Goal: Task Accomplishment & Management: Complete application form

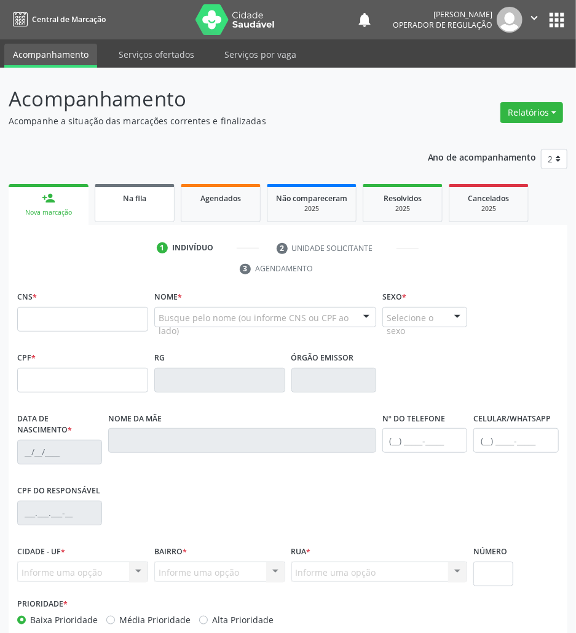
click at [168, 208] on link "Na fila" at bounding box center [135, 203] width 80 height 38
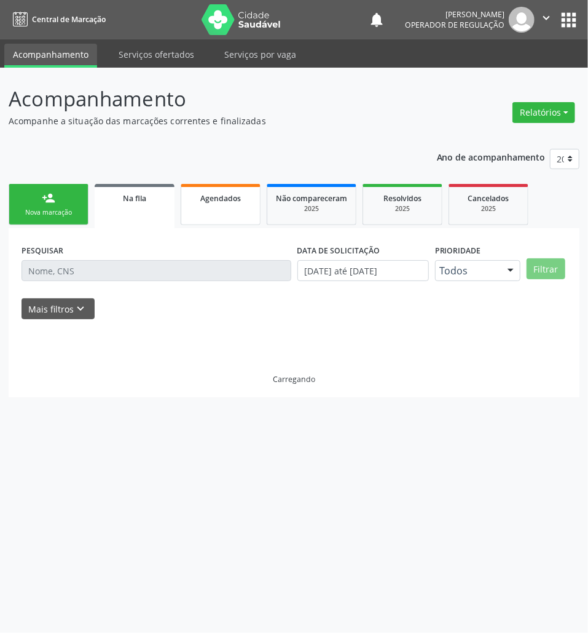
click at [210, 205] on link "Agendados" at bounding box center [221, 204] width 80 height 41
select select "8"
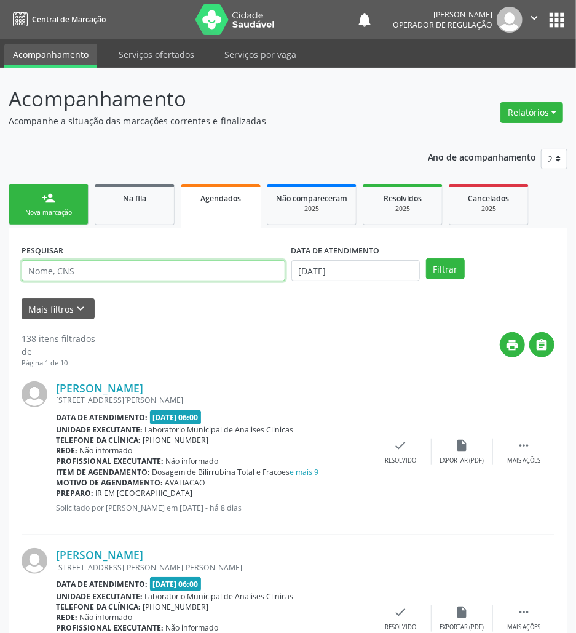
click at [145, 279] on input "text" at bounding box center [154, 270] width 264 height 21
paste input "706 8072 0294 4924"
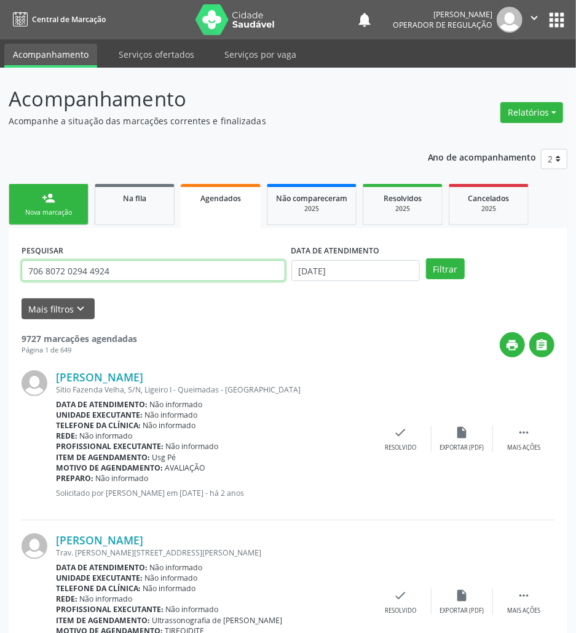
type input "706 8072 0294 4924"
click at [402, 264] on input "[DATE]" at bounding box center [355, 270] width 129 height 21
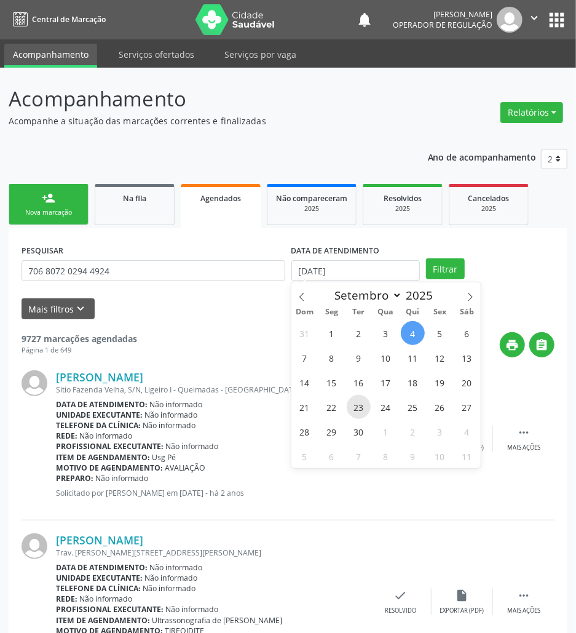
click at [353, 402] on span "23" at bounding box center [359, 407] width 24 height 24
type input "[DATE]"
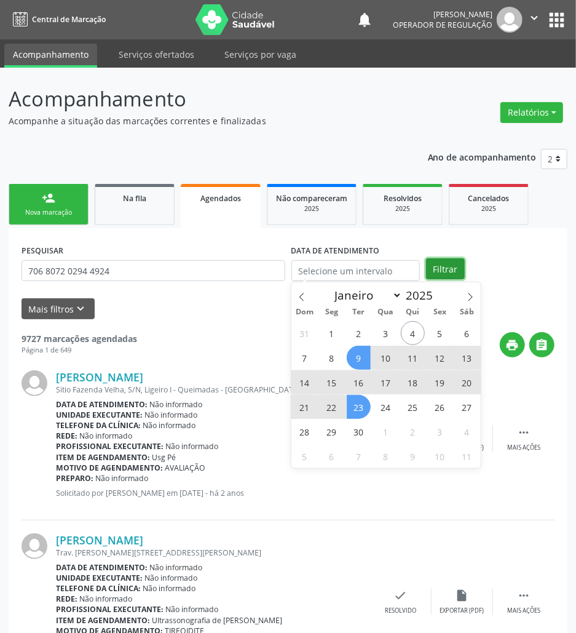
click at [448, 259] on button "Filtrar" at bounding box center [445, 268] width 39 height 21
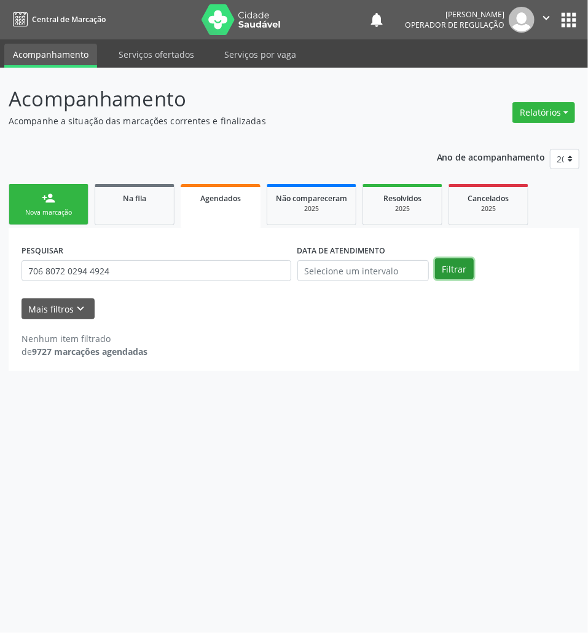
click at [445, 259] on button "Filtrar" at bounding box center [454, 268] width 39 height 21
click at [159, 212] on link "Na fila" at bounding box center [135, 204] width 80 height 41
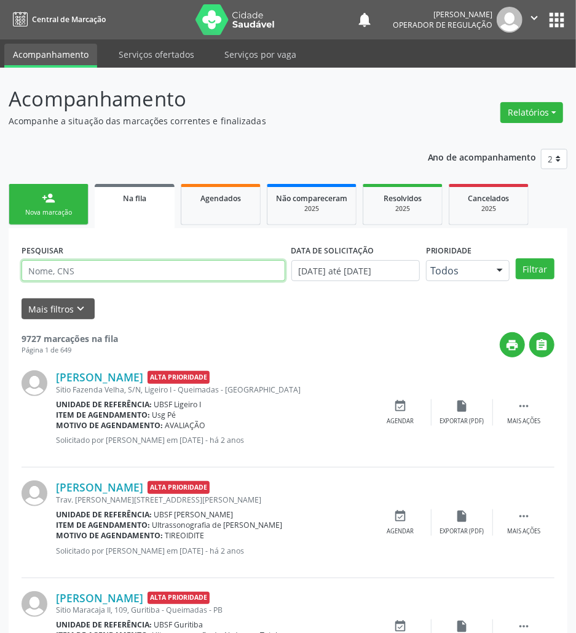
click at [130, 274] on input "text" at bounding box center [154, 270] width 264 height 21
paste input "706 8072 0294 4924"
type input "706 8072 0294 4924"
click at [516, 258] on button "Filtrar" at bounding box center [535, 268] width 39 height 21
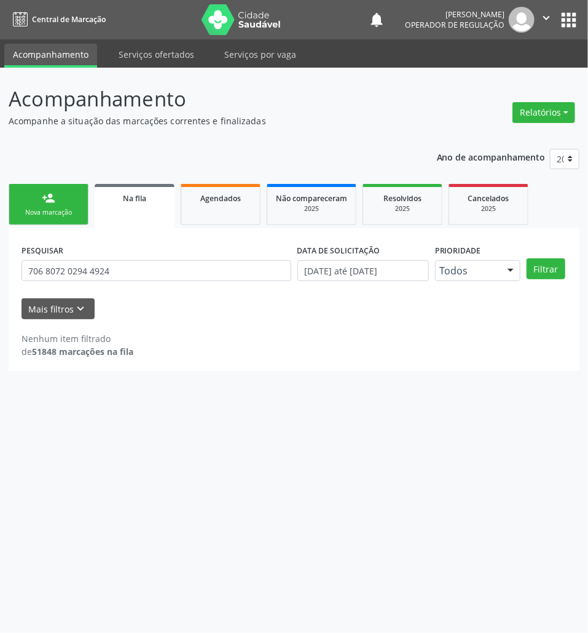
drag, startPoint x: 220, startPoint y: 202, endPoint x: 560, endPoint y: 46, distance: 374.4
click at [220, 202] on div "Agendados" at bounding box center [220, 197] width 61 height 13
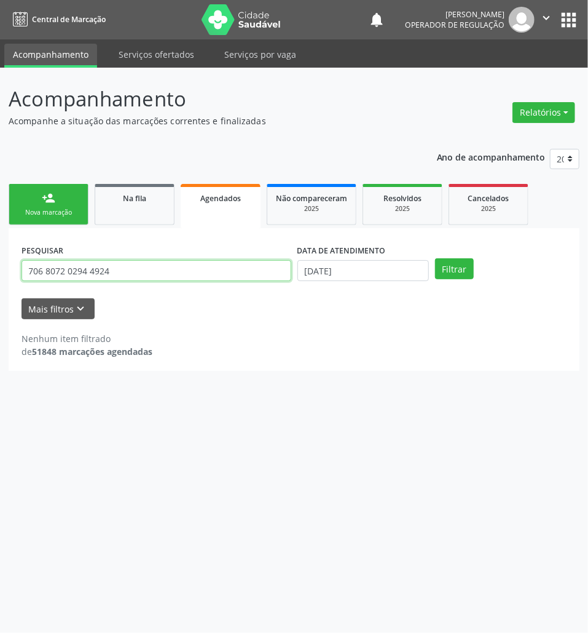
drag, startPoint x: 241, startPoint y: 269, endPoint x: 293, endPoint y: 266, distance: 51.7
click at [242, 269] on input "706 8072 0294 4924" at bounding box center [157, 270] width 270 height 21
click at [414, 193] on span "Resolvidos" at bounding box center [403, 198] width 38 height 10
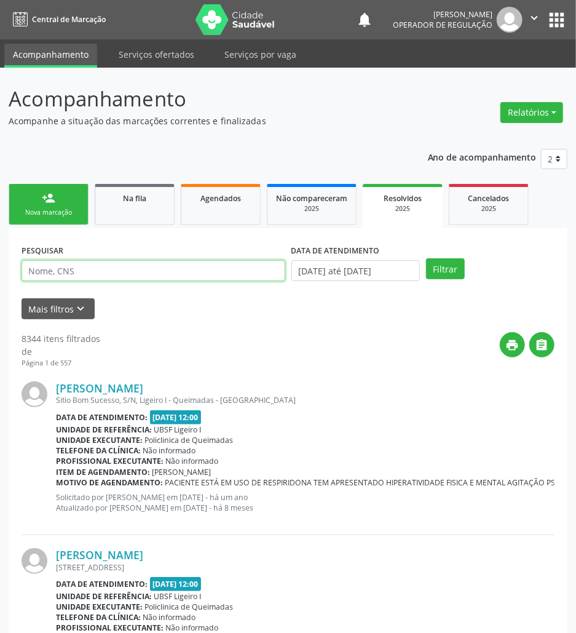
click at [212, 266] on input "text" at bounding box center [154, 270] width 264 height 21
paste input "706 8072 0294 4924"
type input "706 8072 0294 4924"
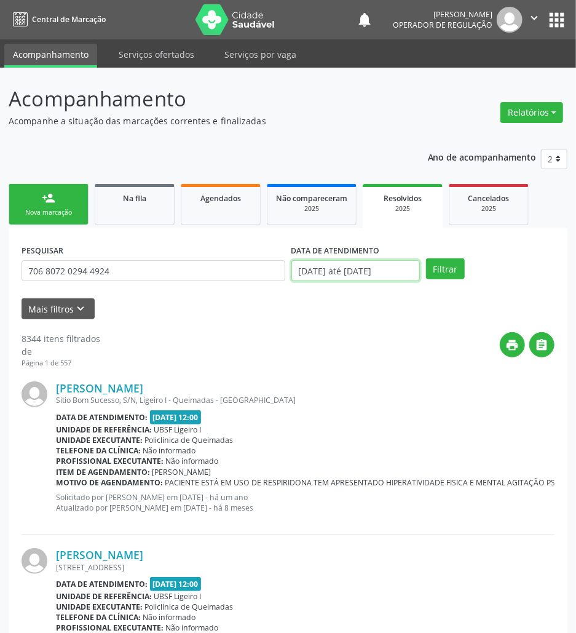
click at [339, 277] on input "[DATE] até [DATE]" at bounding box center [355, 270] width 129 height 21
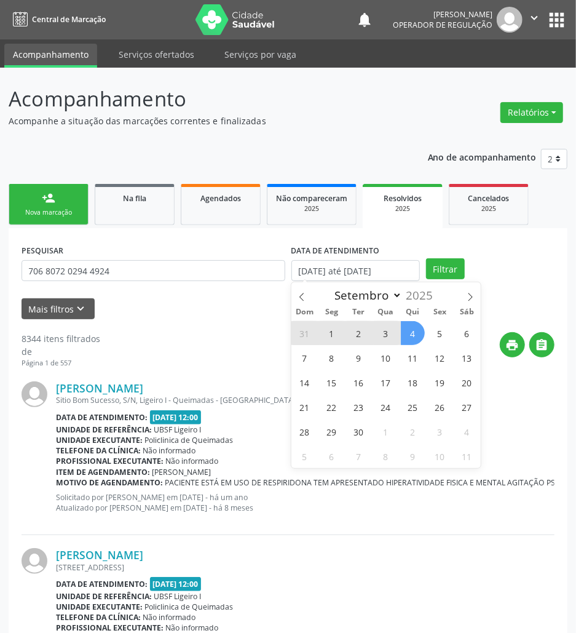
click at [338, 344] on span "1" at bounding box center [332, 333] width 24 height 24
type input "[DATE]"
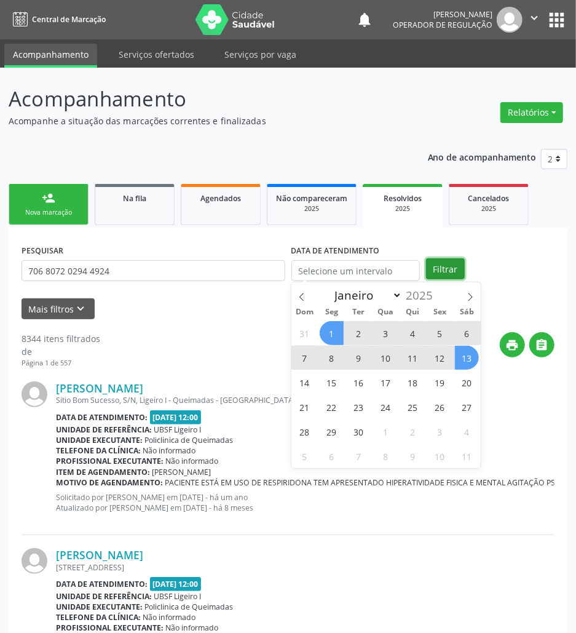
click at [451, 275] on button "Filtrar" at bounding box center [445, 268] width 39 height 21
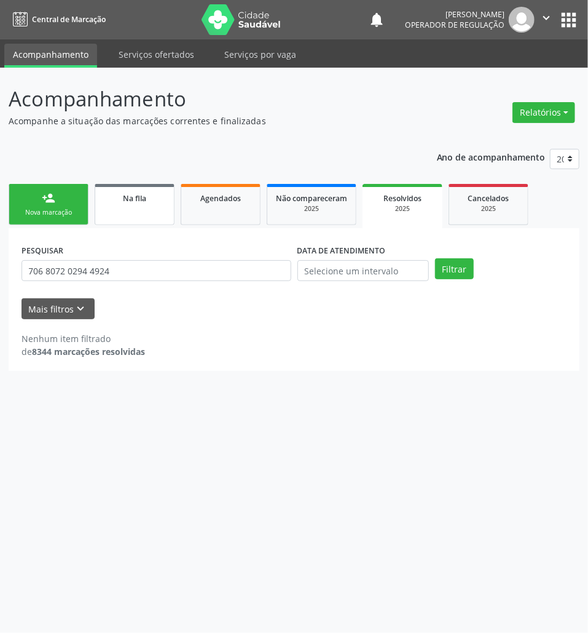
click at [150, 212] on link "Na fila" at bounding box center [135, 204] width 80 height 41
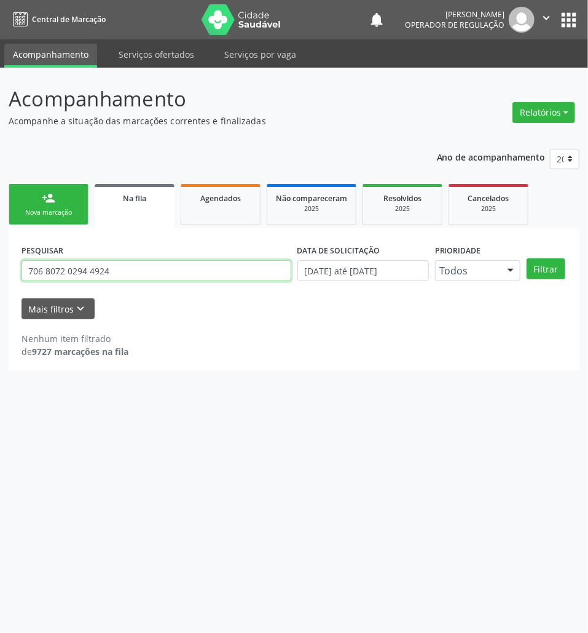
click at [160, 278] on input "706 8072 0294 4924" at bounding box center [157, 270] width 270 height 21
click at [161, 279] on input "706 8072 0294 4924" at bounding box center [157, 270] width 270 height 21
type input "705201441154977"
click at [527, 258] on button "Filtrar" at bounding box center [546, 268] width 39 height 21
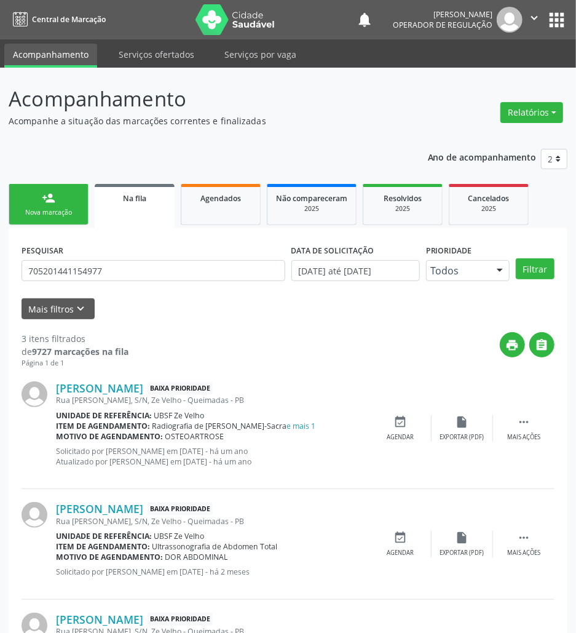
scroll to position [98, 0]
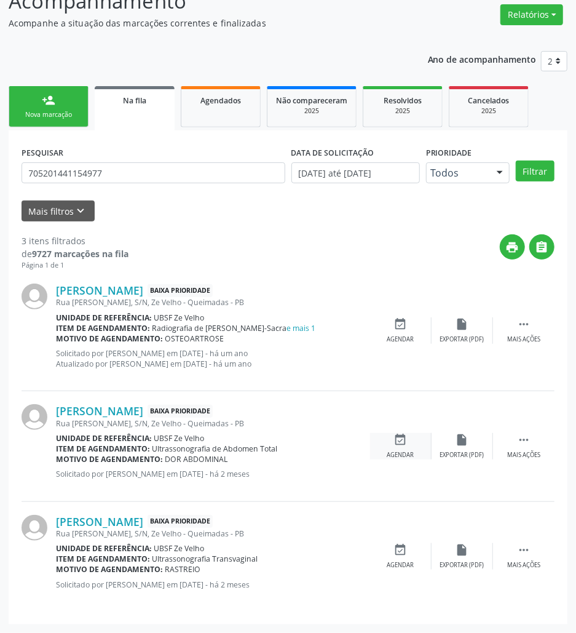
click at [414, 443] on div "event_available Agendar" at bounding box center [400, 446] width 61 height 26
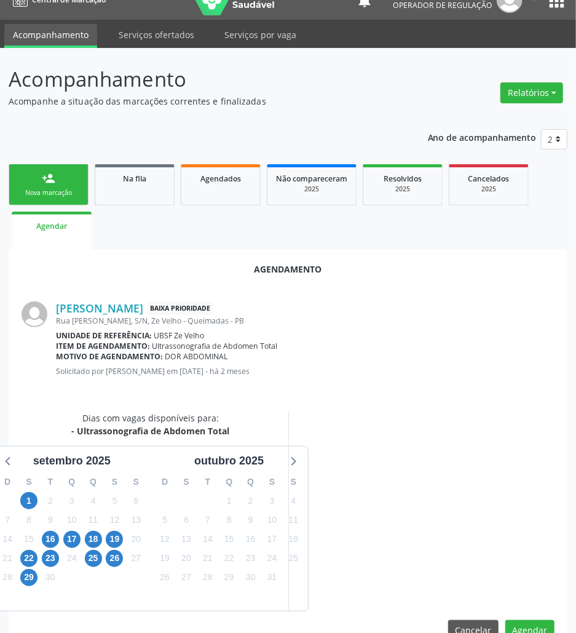
scroll to position [49, 0]
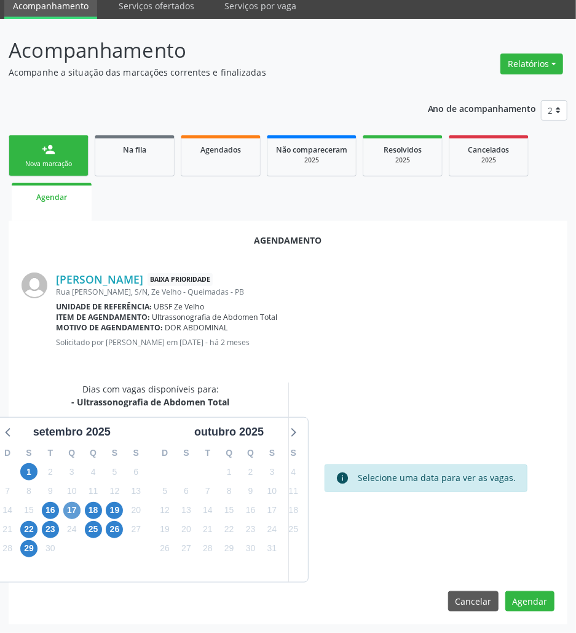
drag, startPoint x: 68, startPoint y: 500, endPoint x: 71, endPoint y: 505, distance: 6.7
click at [69, 501] on div "17" at bounding box center [71, 510] width 17 height 19
click at [71, 505] on span "17" at bounding box center [71, 510] width 17 height 17
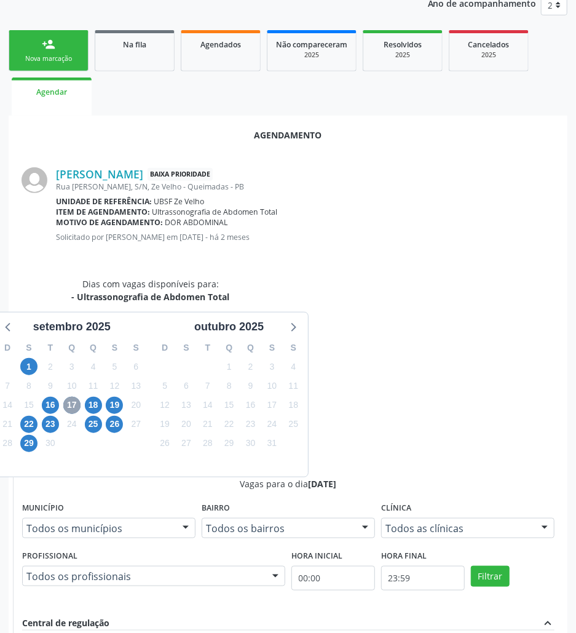
scroll to position [255, 0]
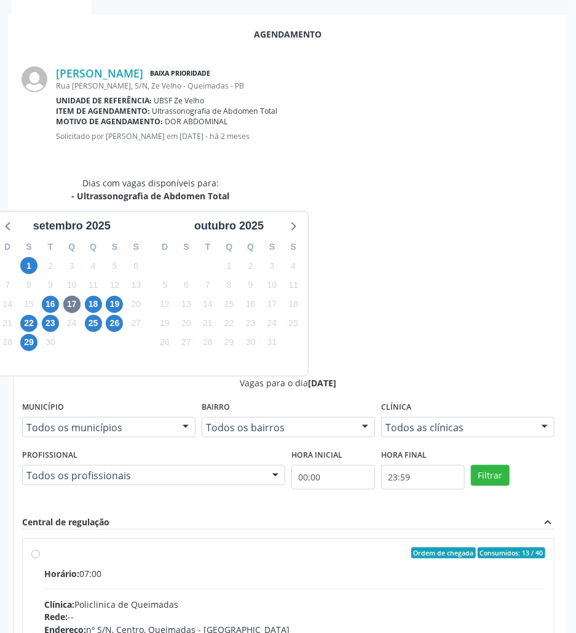
click at [373, 547] on label "Ordem de chegada Consumidos: 13 / 40 Horário: 07:00 Clínica: Policlinica de Que…" at bounding box center [294, 641] width 501 height 189
click at [40, 547] on input "Ordem de chegada Consumidos: 13 / 40 Horário: 07:00 Clínica: Policlinica de Que…" at bounding box center [35, 552] width 9 height 11
radio input "true"
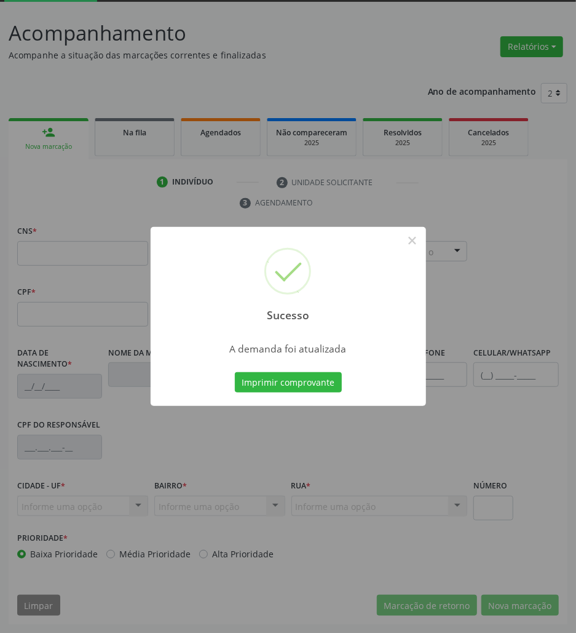
scroll to position [66, 0]
click at [283, 384] on button "Imprimir comprovante" at bounding box center [288, 382] width 107 height 21
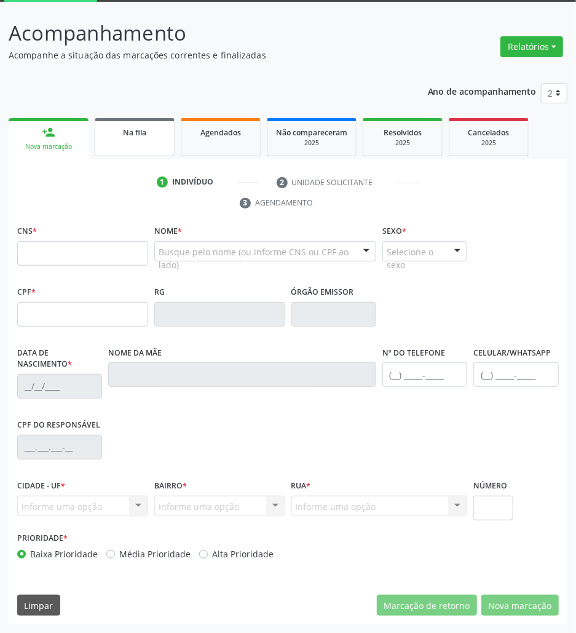
click at [129, 123] on link "Na fila" at bounding box center [135, 137] width 80 height 38
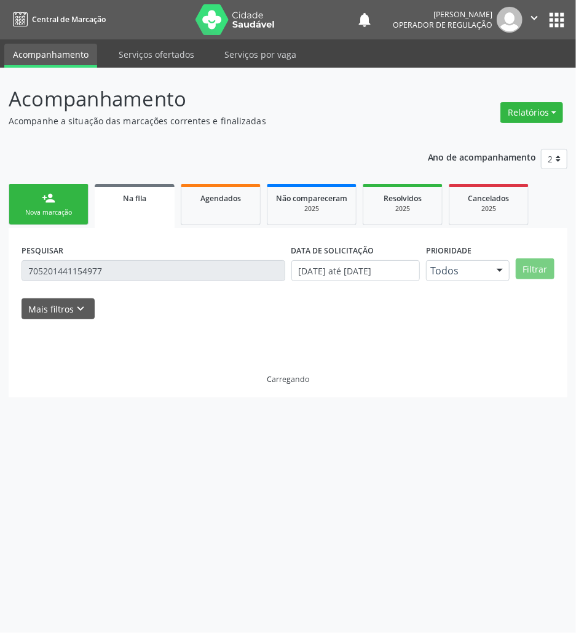
scroll to position [0, 0]
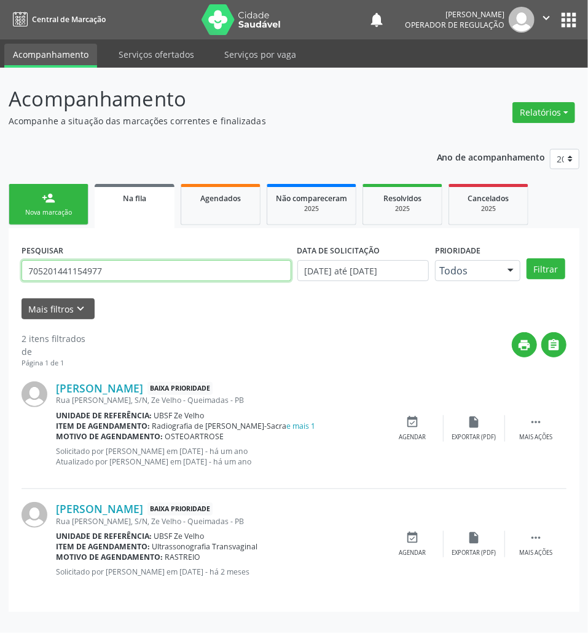
click at [160, 272] on input "705201441154977" at bounding box center [157, 270] width 270 height 21
type input "705806454600139"
click at [527, 258] on button "Filtrar" at bounding box center [546, 268] width 39 height 21
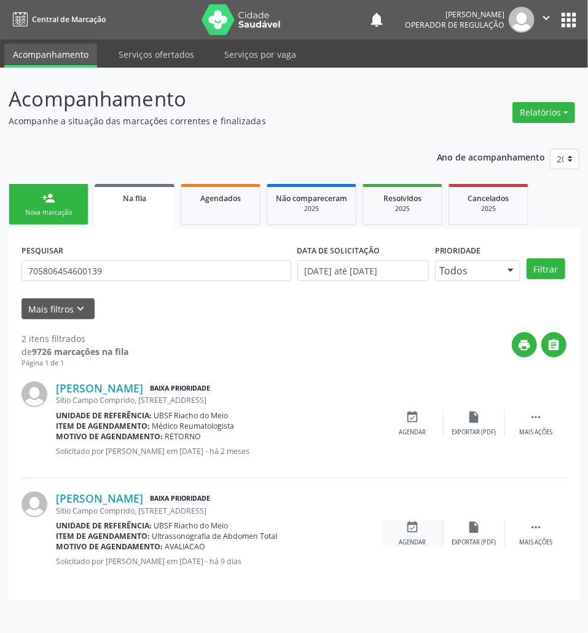
click at [416, 523] on icon "event_available" at bounding box center [413, 527] width 14 height 14
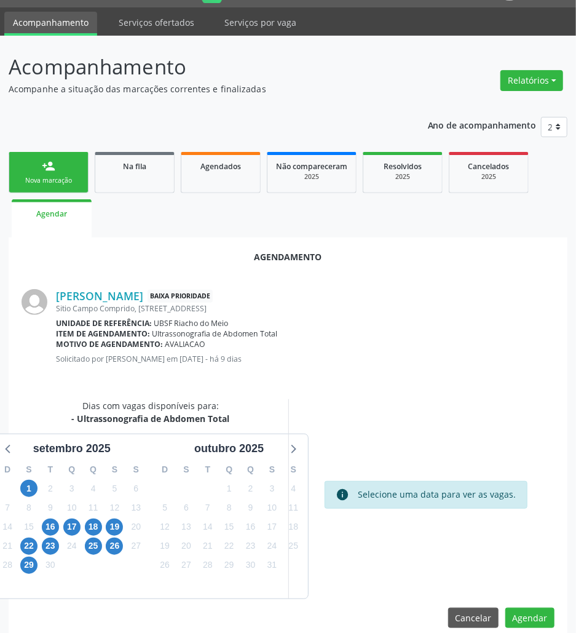
scroll to position [49, 0]
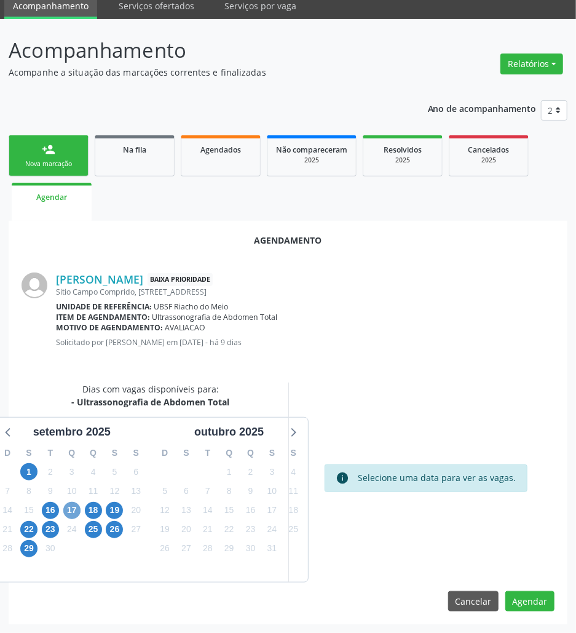
click at [70, 504] on span "17" at bounding box center [71, 510] width 17 height 17
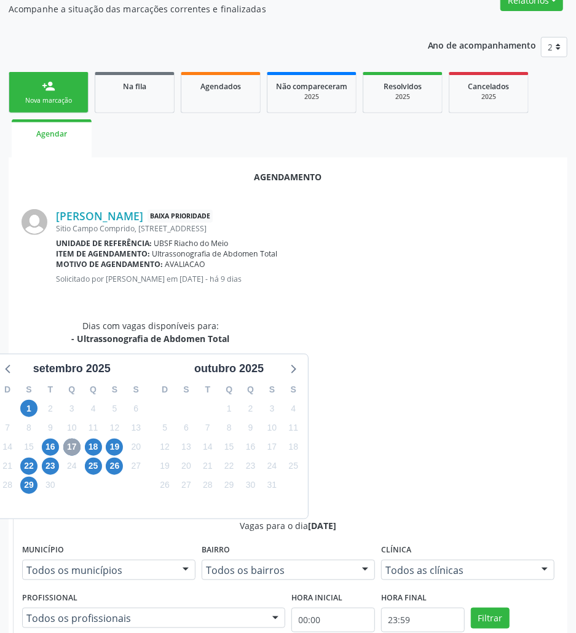
scroll to position [255, 0]
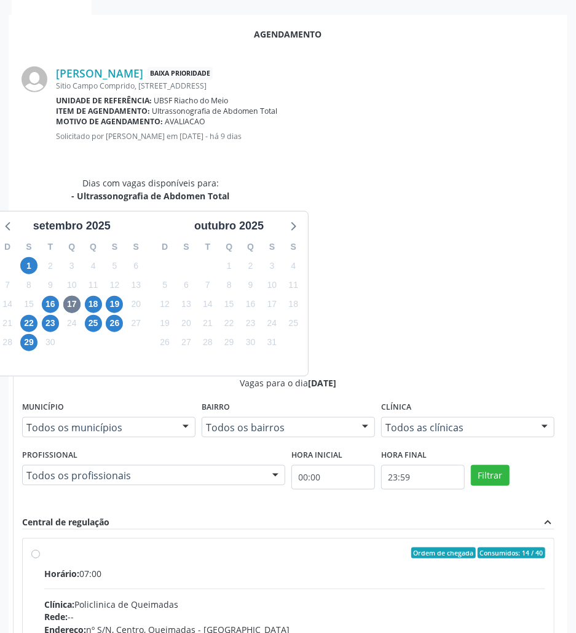
click at [475, 632] on div "Telefone: --" at bounding box center [294, 642] width 501 height 13
click at [40, 547] on input "Ordem de chegada Consumidos: 14 / 40 Horário: 07:00 Clínica: Policlinica de Que…" at bounding box center [35, 552] width 9 height 11
radio input "true"
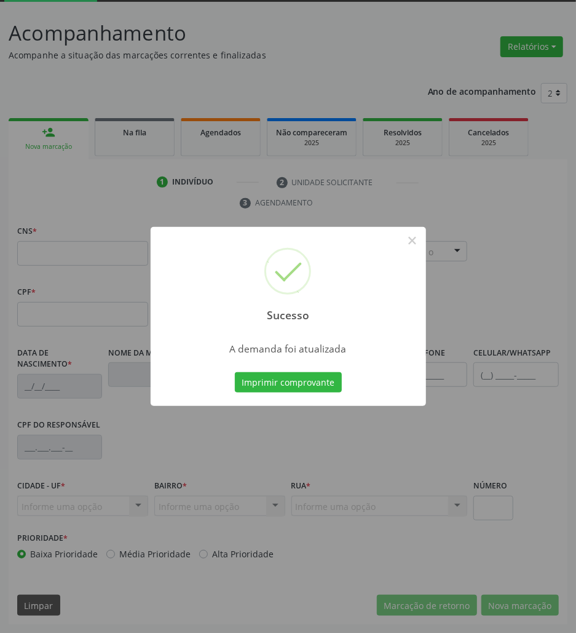
click at [285, 370] on div "Imprimir comprovante Cancel" at bounding box center [288, 383] width 113 height 26
click at [287, 374] on button "Imprimir comprovante" at bounding box center [288, 382] width 107 height 21
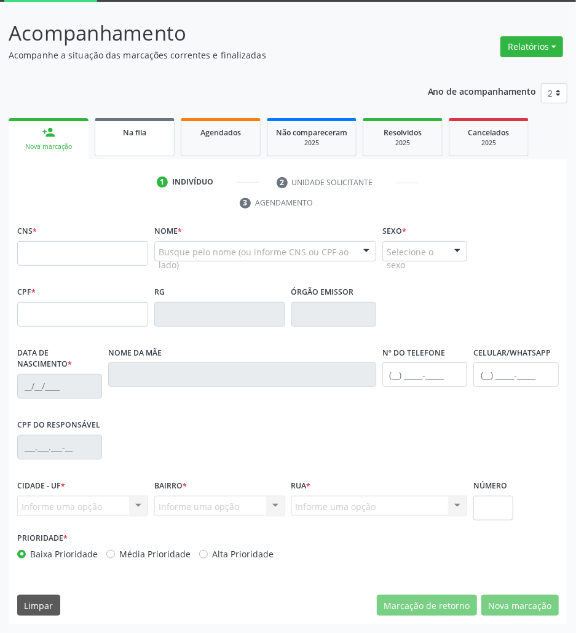
click at [138, 143] on link "Na fila" at bounding box center [135, 137] width 80 height 38
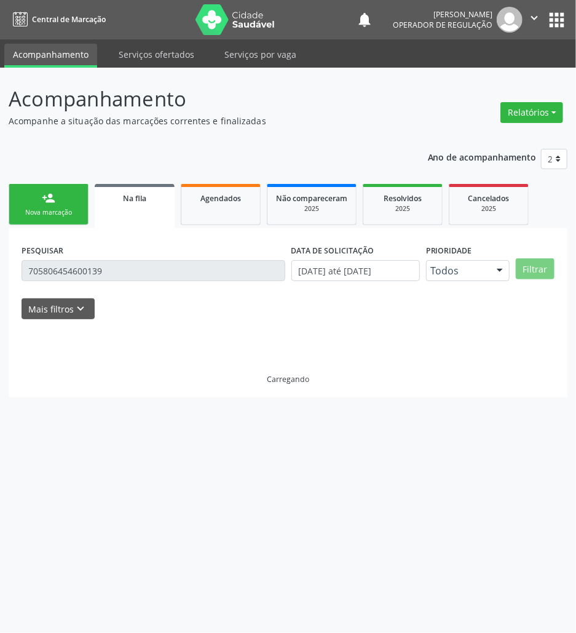
scroll to position [0, 0]
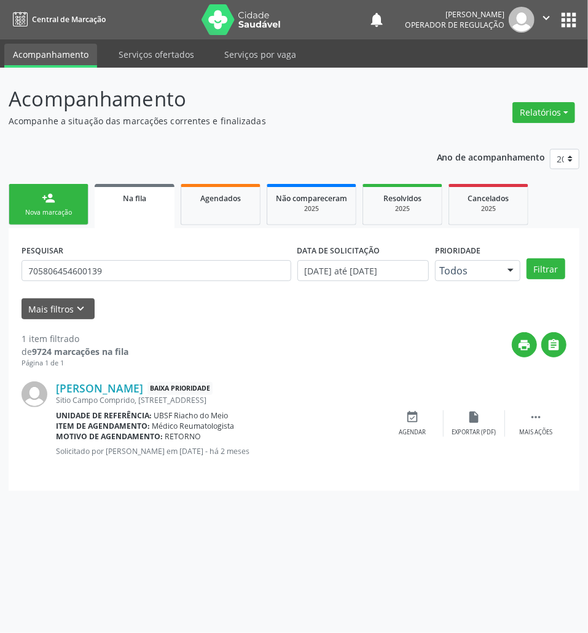
click at [62, 200] on link "person_add Nova marcação" at bounding box center [49, 204] width 80 height 41
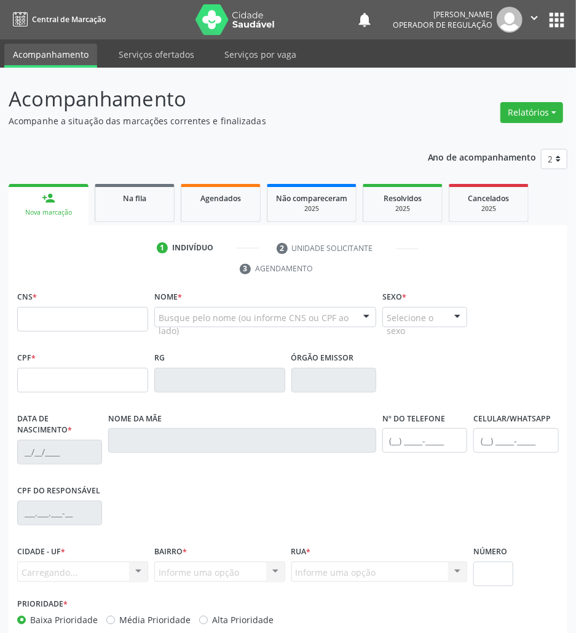
click at [65, 304] on div "CNS *" at bounding box center [82, 310] width 131 height 44
click at [77, 328] on input "text" at bounding box center [82, 319] width 131 height 25
paste input "703 2066 3492 1199"
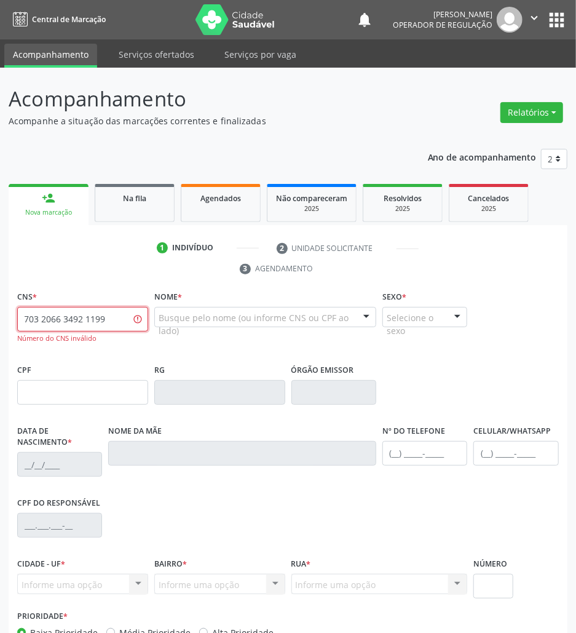
click at [94, 321] on input "703 2066 3492 1199" at bounding box center [82, 319] width 131 height 25
type input "703 2066 3492 1994"
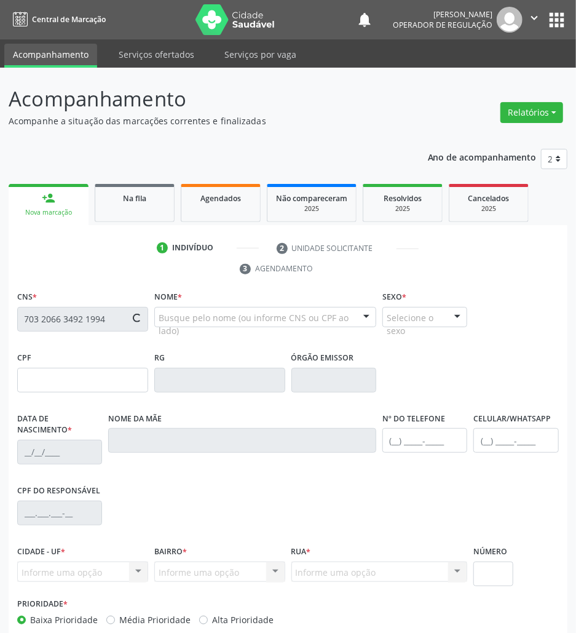
click at [111, 325] on input "703 2066 3492 1994" at bounding box center [82, 319] width 131 height 25
type input "016.282.874-89"
type input "[DATE]"
type input "[PERSON_NAME]"
type input "[PHONE_NUMBER]"
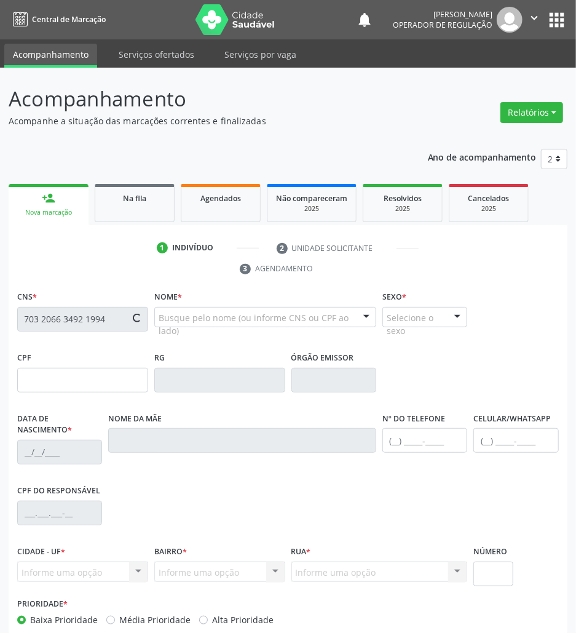
type input "[PHONE_NUMBER]"
type input "708.278.404-03"
type input "150"
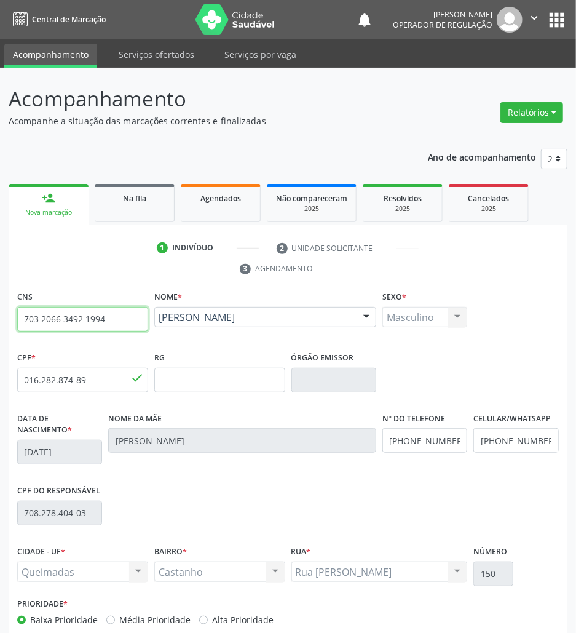
click at [82, 315] on input "703 2066 3492 1994" at bounding box center [82, 319] width 131 height 25
click at [146, 202] on div "Na fila" at bounding box center [134, 197] width 61 height 13
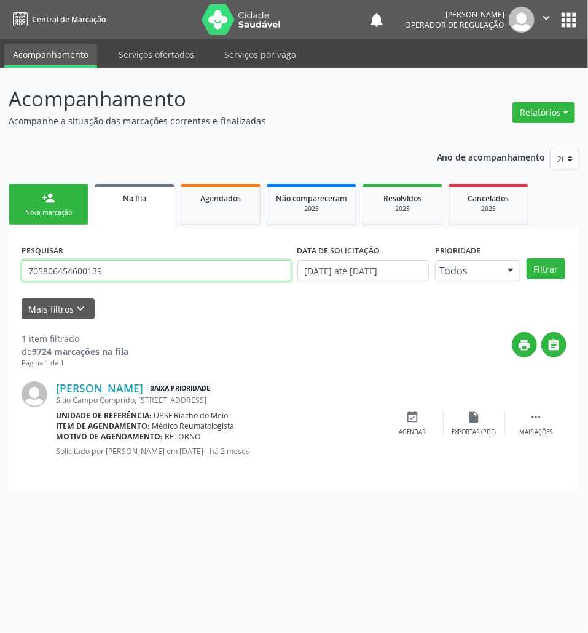
click at [182, 269] on input "705806454600139" at bounding box center [157, 270] width 270 height 21
type input "victoria"
click at [527, 258] on button "Filtrar" at bounding box center [546, 268] width 39 height 21
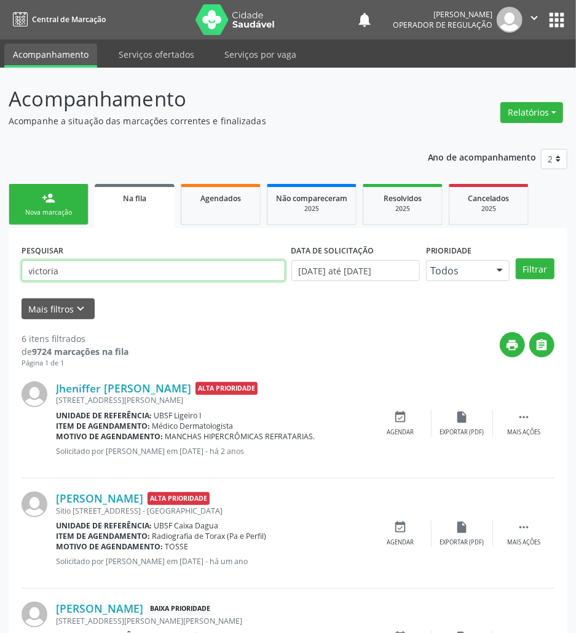
click at [96, 271] on input "victoria" at bounding box center [154, 270] width 264 height 21
click at [547, 20] on button "apps" at bounding box center [557, 20] width 22 height 22
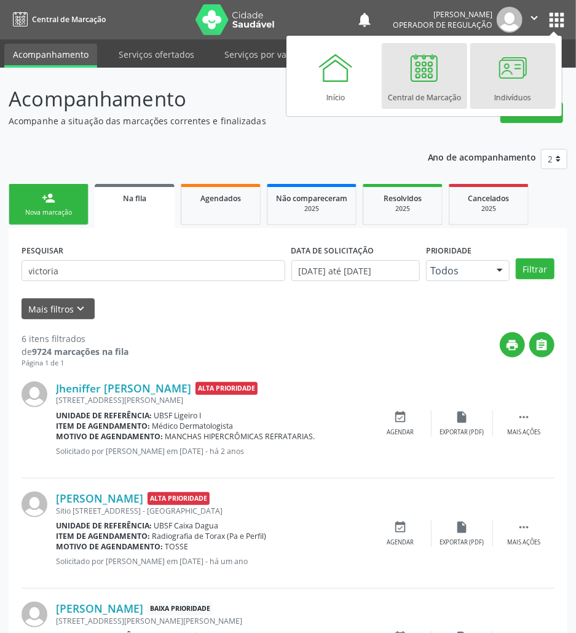
click at [485, 79] on link "Indivíduos" at bounding box center [512, 76] width 85 height 66
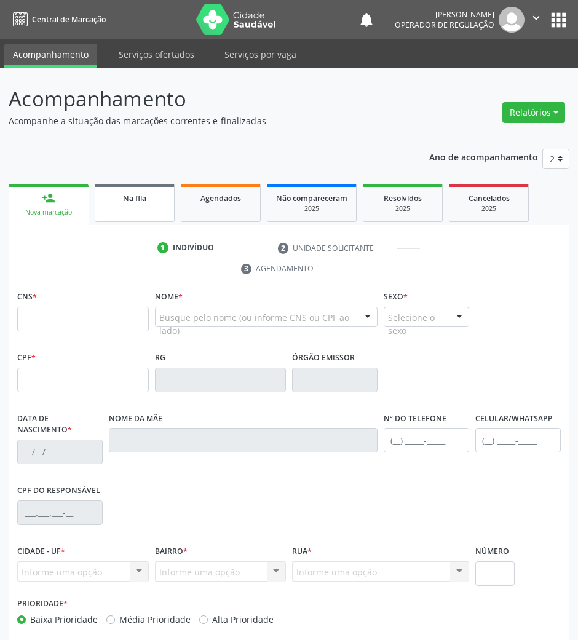
click at [151, 199] on div "Na fila" at bounding box center [134, 197] width 61 height 13
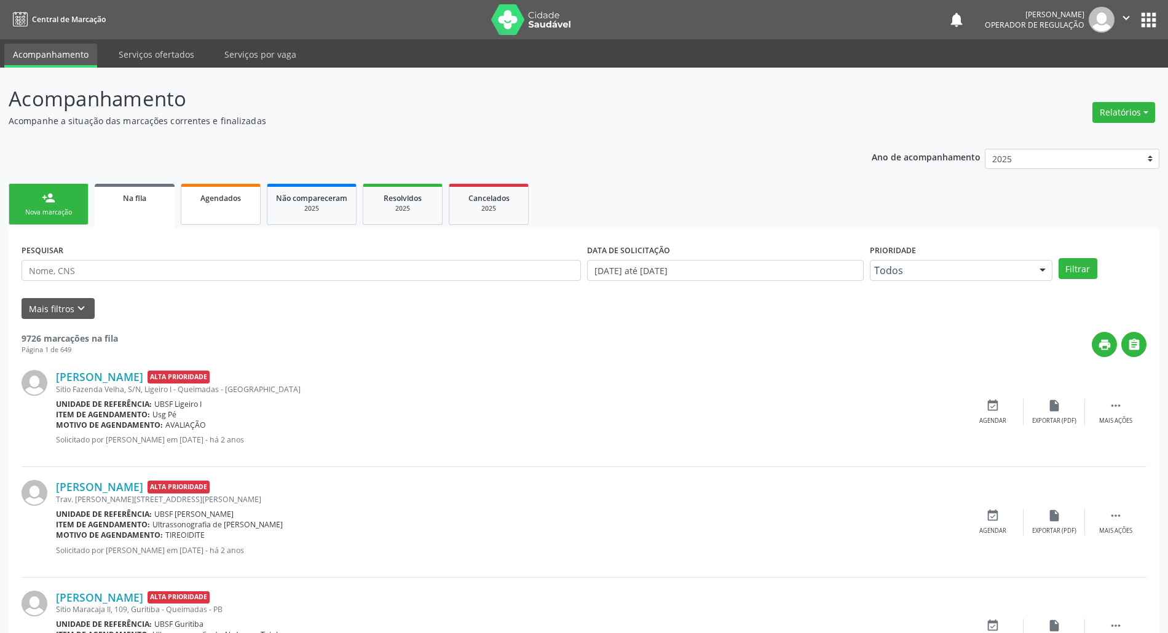
click at [198, 191] on div "Agendados" at bounding box center [220, 197] width 61 height 13
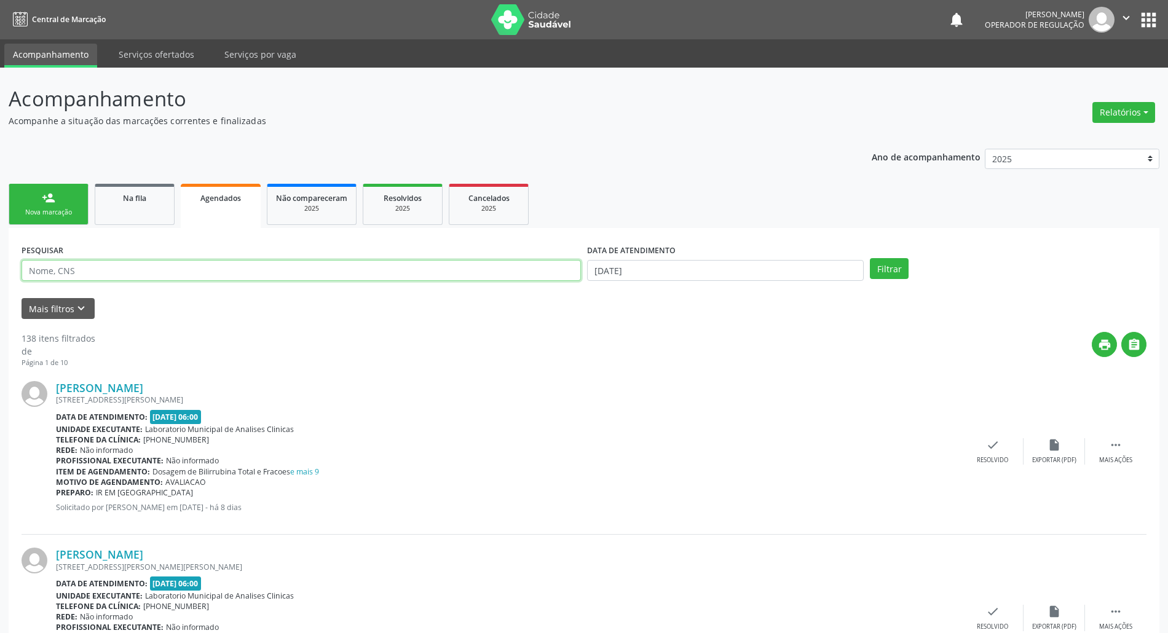
click at [237, 272] on input "text" at bounding box center [302, 270] width 560 height 21
type input "paulo henrique"
click at [577, 258] on button "Filtrar" at bounding box center [889, 268] width 39 height 21
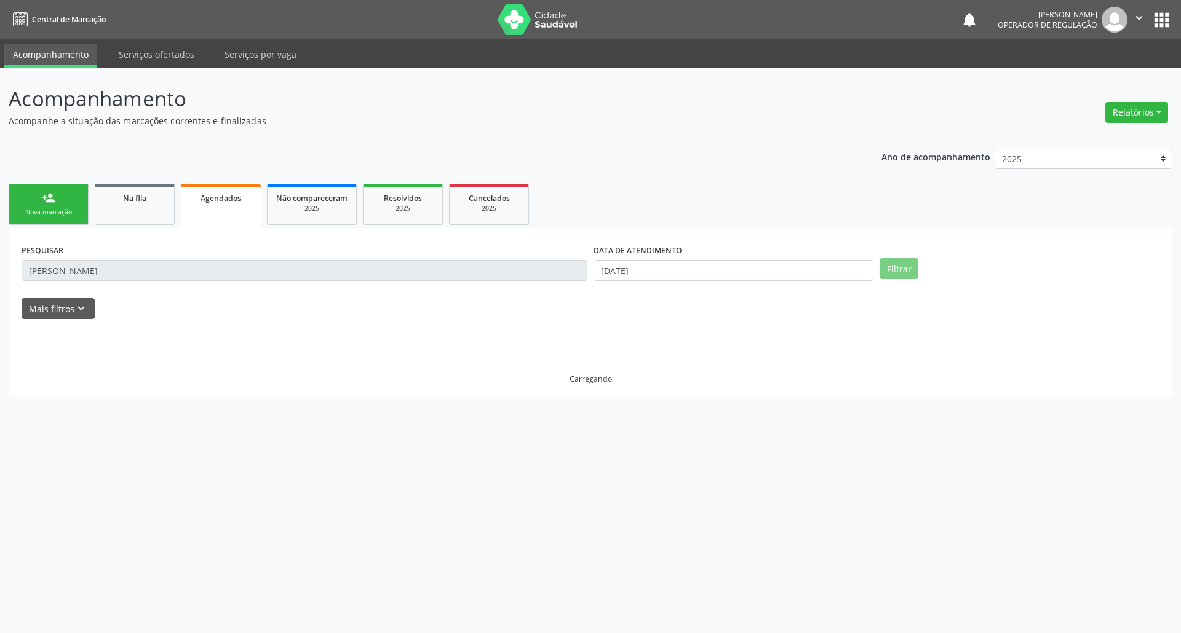
drag, startPoint x: 671, startPoint y: 250, endPoint x: 671, endPoint y: 266, distance: 16.0
click at [577, 251] on label "DATA DE ATENDIMENTO" at bounding box center [637, 250] width 89 height 19
click at [577, 268] on input "[DATE]" at bounding box center [733, 270] width 280 height 21
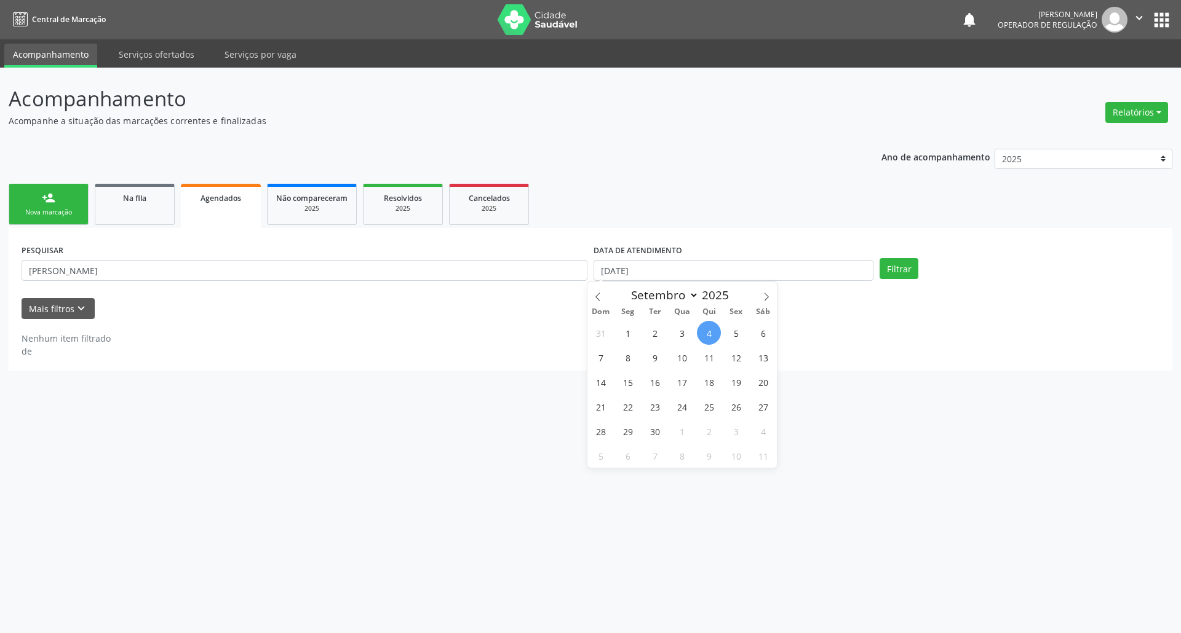
click at [577, 333] on span "4" at bounding box center [709, 333] width 24 height 24
type input "[DATE]"
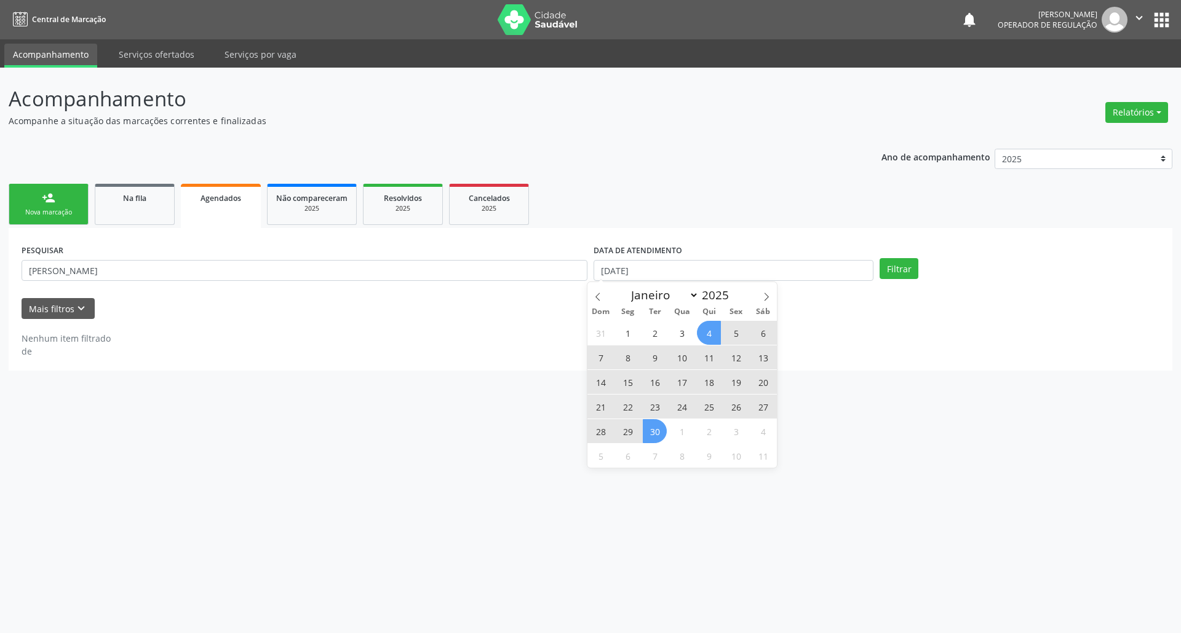
click at [577, 428] on span "30" at bounding box center [655, 431] width 24 height 24
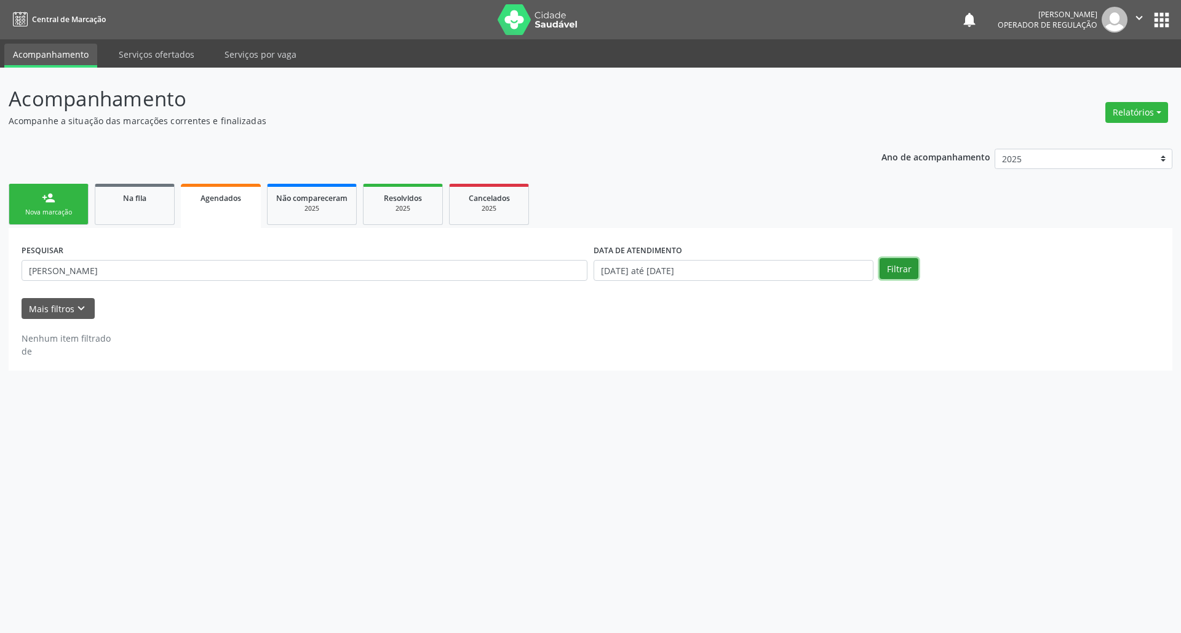
click at [577, 271] on button "Filtrar" at bounding box center [898, 268] width 39 height 21
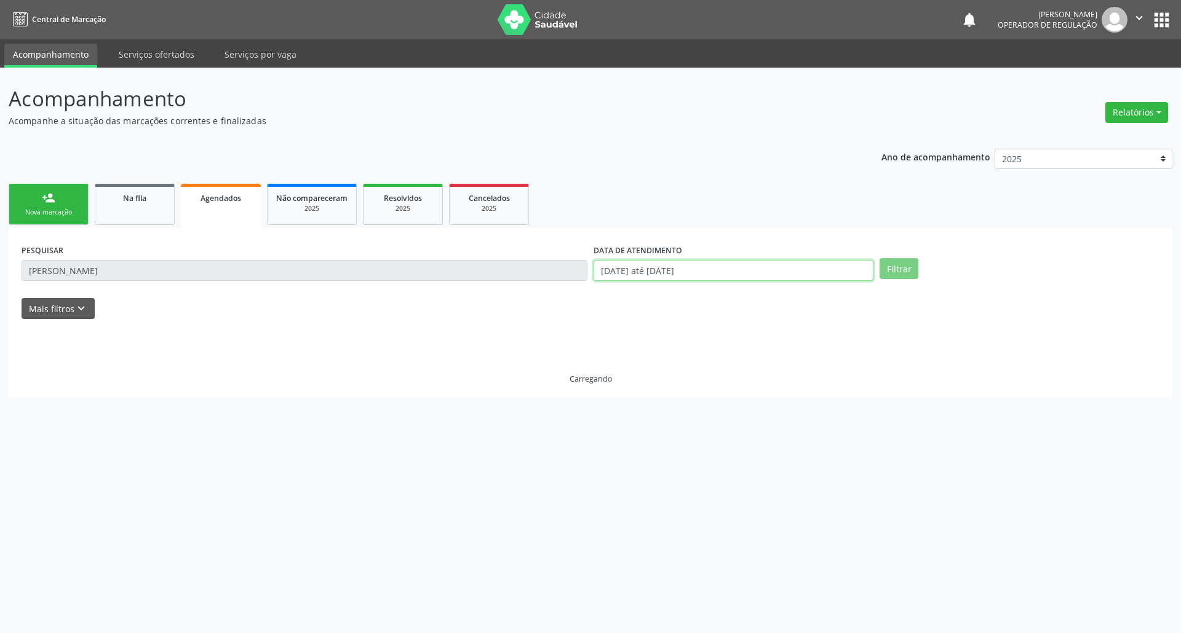
click at [577, 261] on input "04/09/2025 até 30/09/2025" at bounding box center [733, 270] width 280 height 21
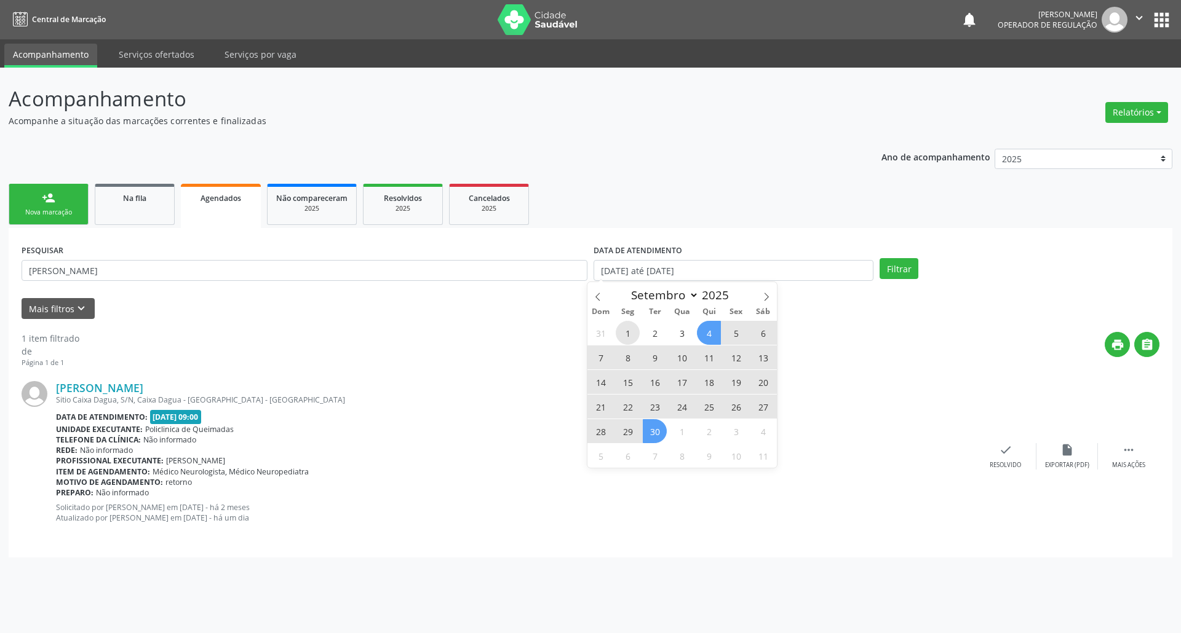
click at [577, 326] on span "1" at bounding box center [627, 333] width 24 height 24
type input "[DATE]"
click at [577, 433] on span "30" at bounding box center [655, 431] width 24 height 24
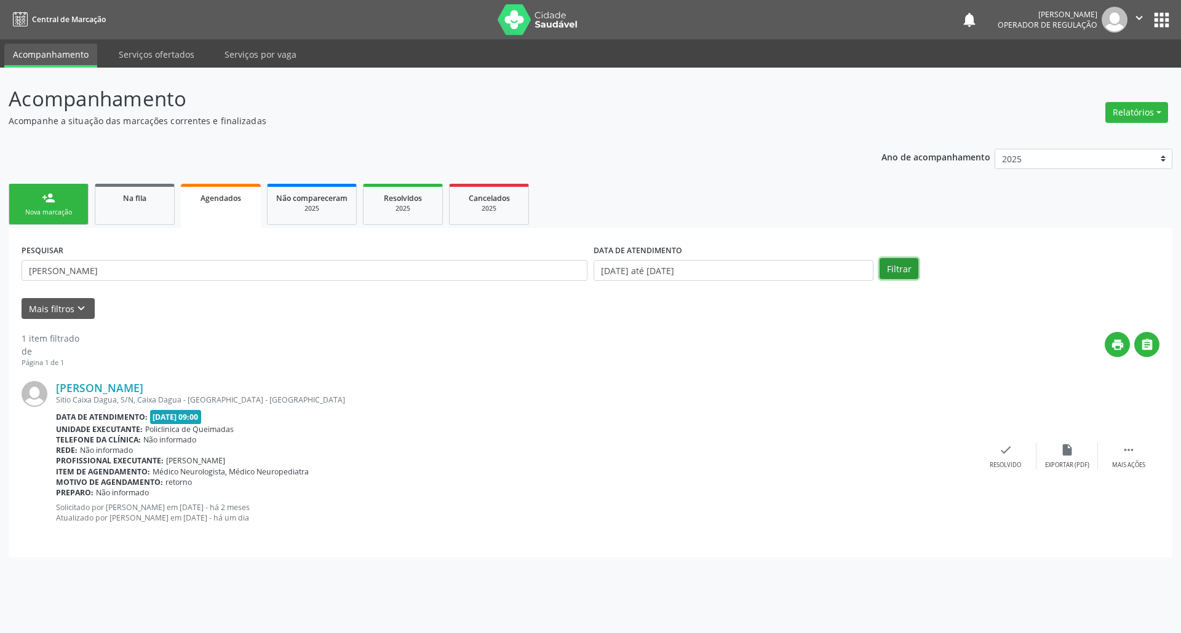
click at [577, 267] on button "Filtrar" at bounding box center [898, 268] width 39 height 21
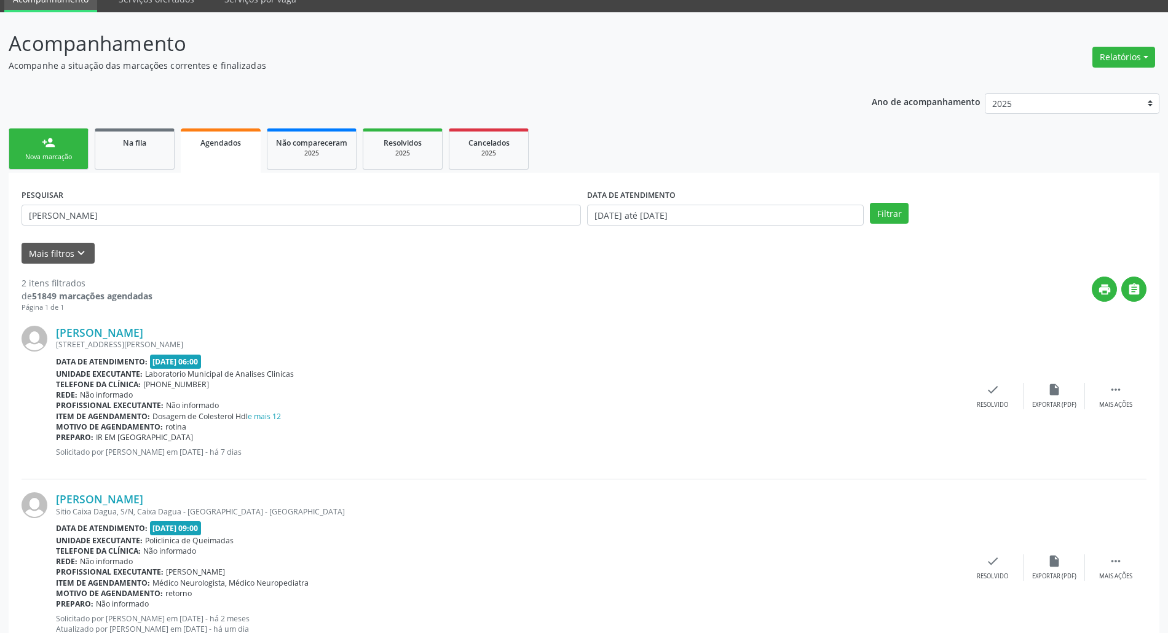
scroll to position [100, 0]
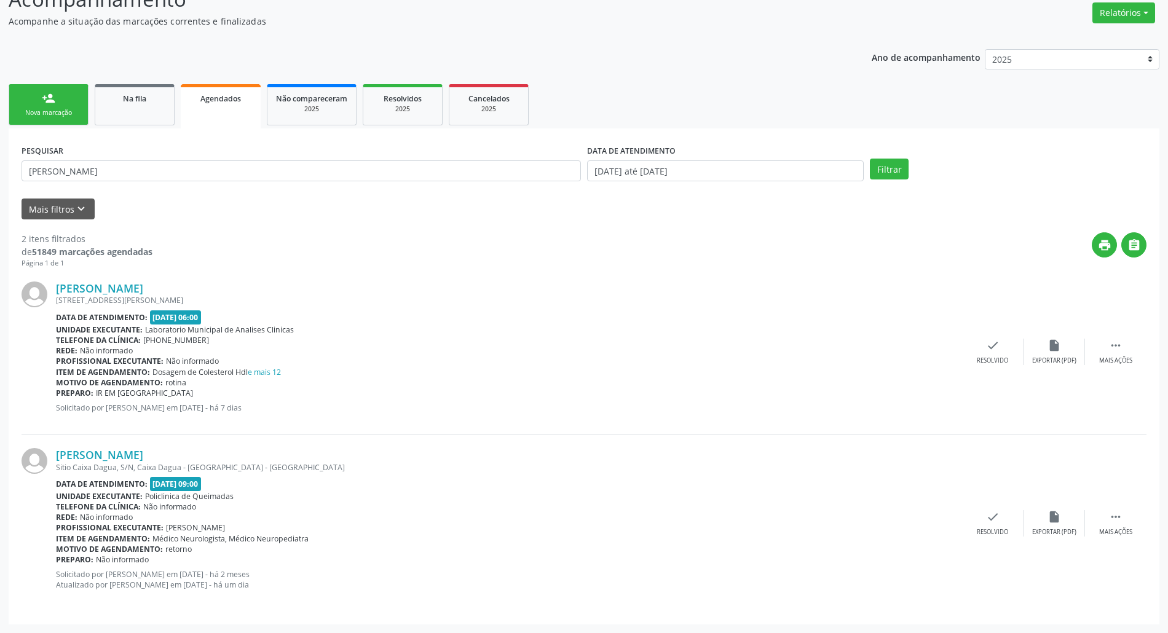
click at [77, 99] on link "person_add Nova marcação" at bounding box center [49, 104] width 80 height 41
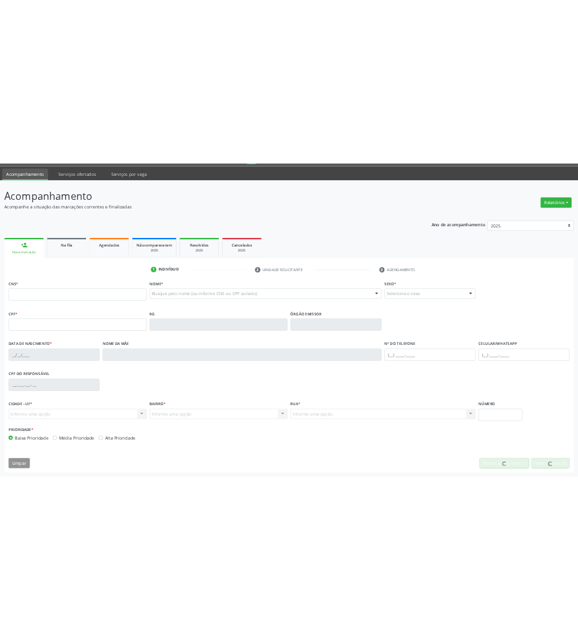
scroll to position [59, 0]
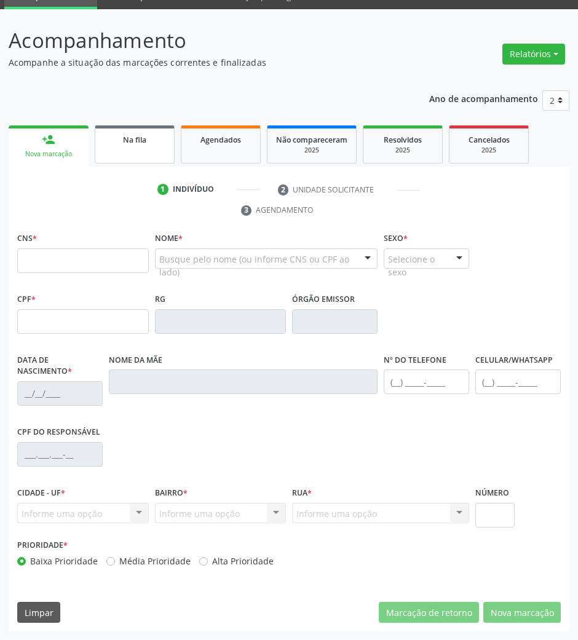
click at [143, 151] on link "Na fila" at bounding box center [135, 144] width 80 height 38
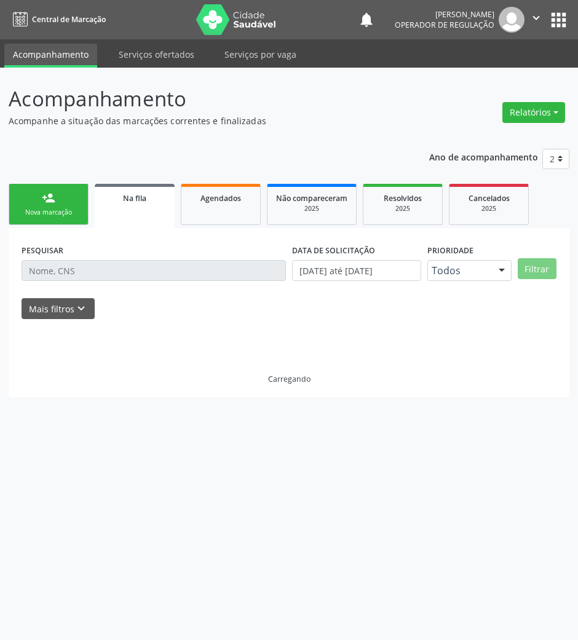
scroll to position [0, 0]
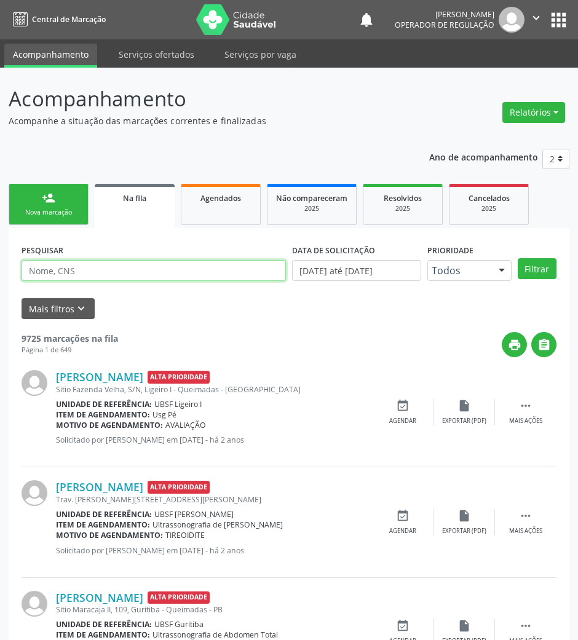
click at [94, 271] on input "text" at bounding box center [154, 270] width 264 height 21
type input "707806657695319"
click at [518, 258] on button "Filtrar" at bounding box center [537, 268] width 39 height 21
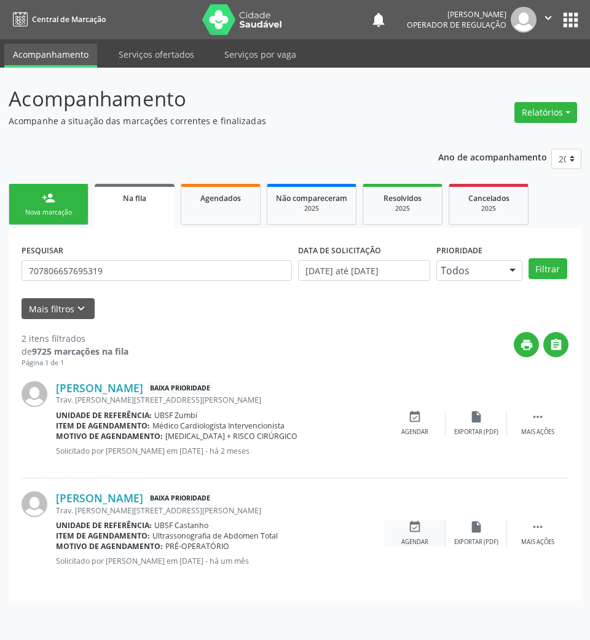
click at [418, 524] on icon "event_available" at bounding box center [415, 527] width 14 height 14
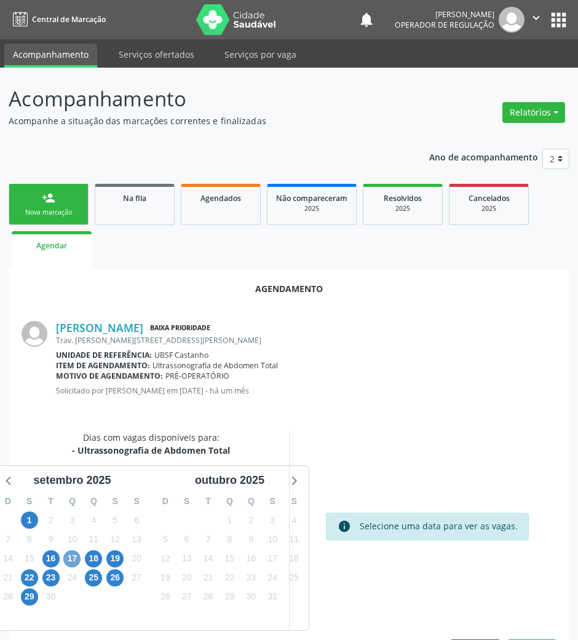
click at [75, 562] on span "17" at bounding box center [71, 558] width 17 height 17
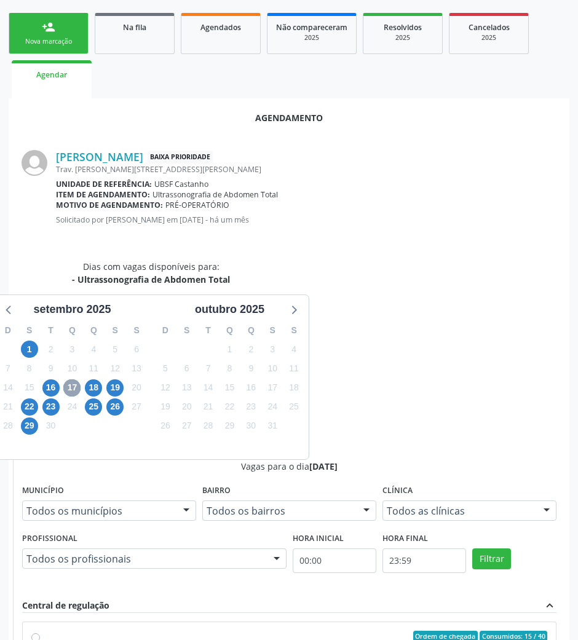
scroll to position [247, 0]
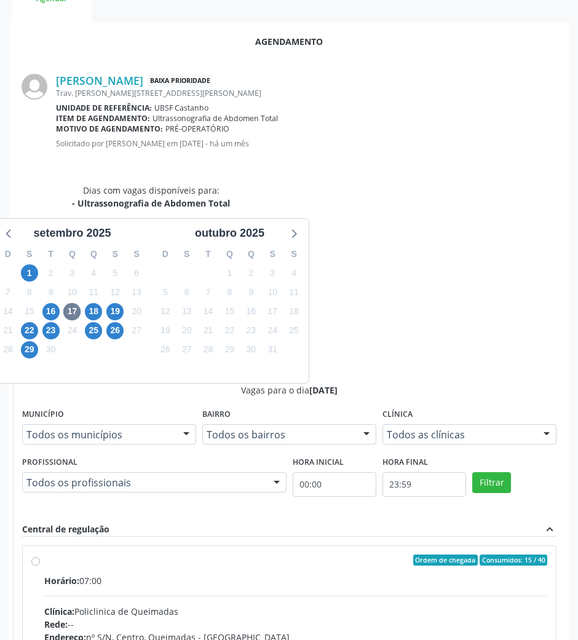
click at [379, 639] on div "Telefone: --" at bounding box center [295, 650] width 503 height 13
click at [40, 555] on input "Ordem de chegada Consumidos: 15 / 40 Horário: 07:00 Clínica: Policlinica de Que…" at bounding box center [35, 560] width 9 height 11
radio input "true"
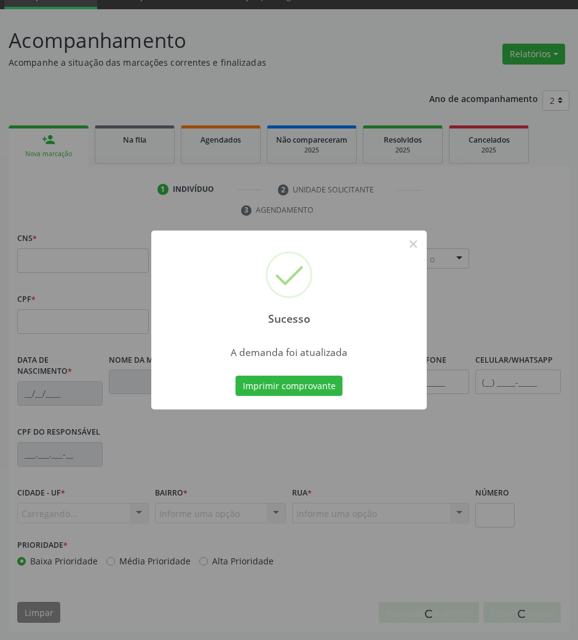
drag, startPoint x: 293, startPoint y: 370, endPoint x: 298, endPoint y: 382, distance: 13.0
click at [293, 372] on div "Sucesso × A demanda foi atualizada Imprimir comprovante Cancel" at bounding box center [288, 321] width 275 height 180
click at [298, 382] on button "Imprimir comprovante" at bounding box center [288, 386] width 107 height 21
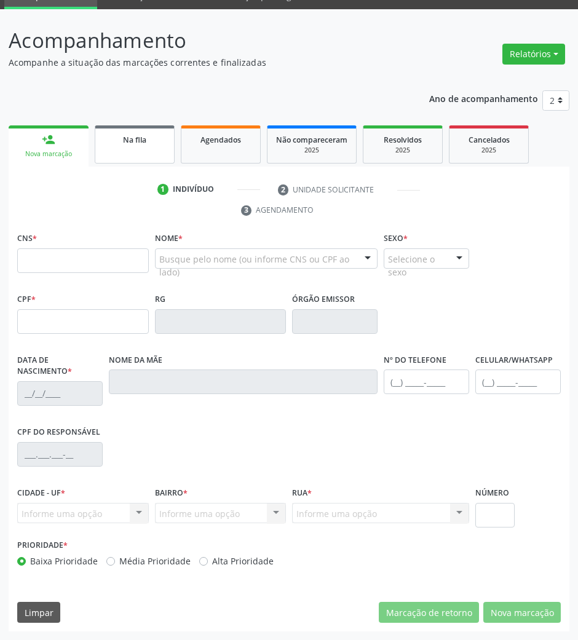
click at [149, 153] on link "Na fila" at bounding box center [135, 144] width 80 height 38
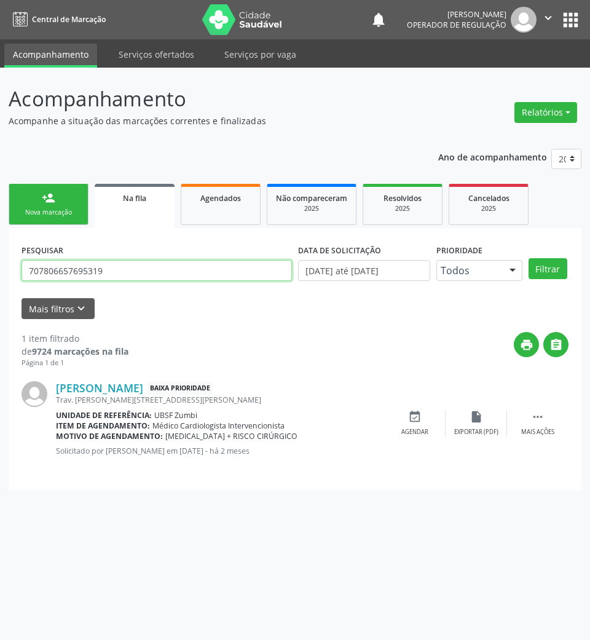
click at [134, 268] on input "707806657695319" at bounding box center [157, 270] width 271 height 21
click at [133, 269] on input "707806657695319" at bounding box center [157, 270] width 271 height 21
click at [529, 258] on button "Filtrar" at bounding box center [548, 268] width 39 height 21
click at [152, 274] on input "larissa de sousa lima" at bounding box center [157, 270] width 271 height 21
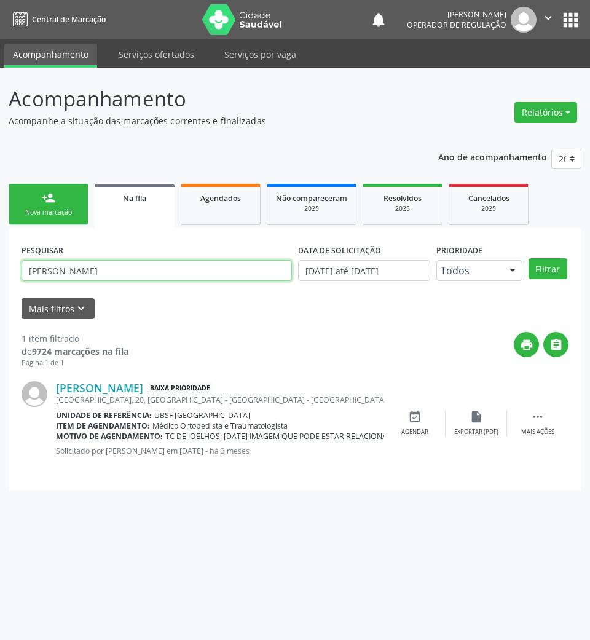
click at [152, 274] on input "larissa de sousa lima" at bounding box center [157, 270] width 271 height 21
click at [529, 258] on button "Filtrar" at bounding box center [548, 268] width 39 height 21
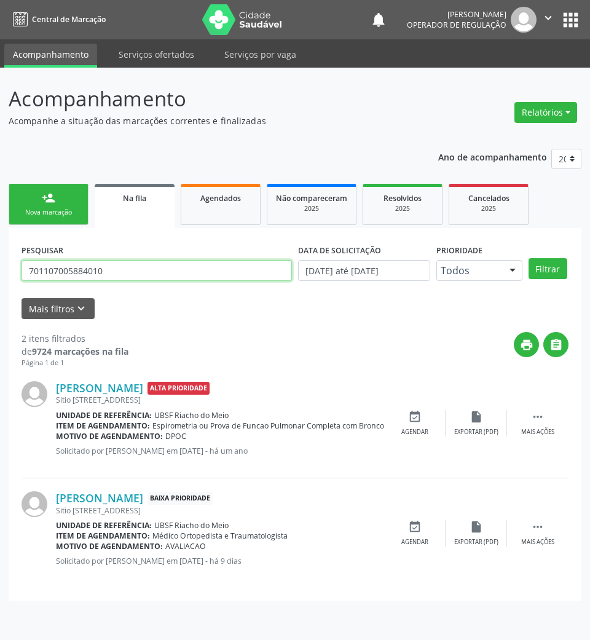
click at [137, 275] on input "701107005884010" at bounding box center [157, 270] width 271 height 21
click at [137, 274] on input "701107005884010" at bounding box center [157, 270] width 271 height 21
click at [529, 258] on button "Filtrar" at bounding box center [548, 268] width 39 height 21
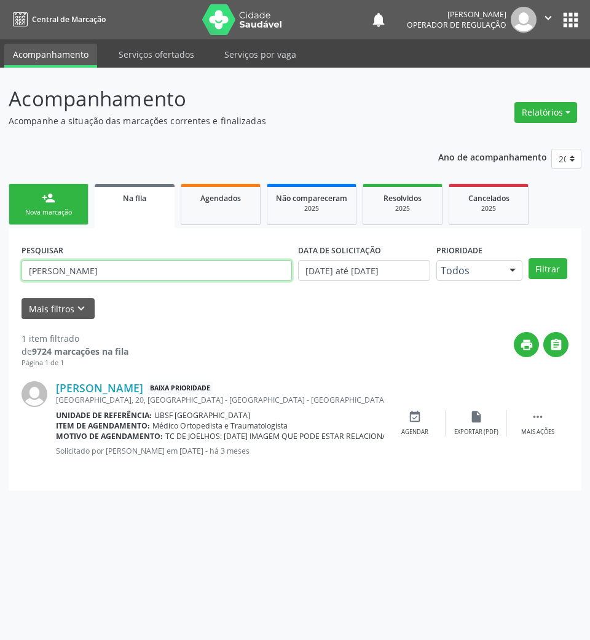
click at [101, 275] on input "larissa de sousa lima" at bounding box center [157, 270] width 271 height 21
click at [101, 276] on input "larissa de sousa lima" at bounding box center [157, 270] width 271 height 21
click at [529, 258] on button "Filtrar" at bounding box center [548, 268] width 39 height 21
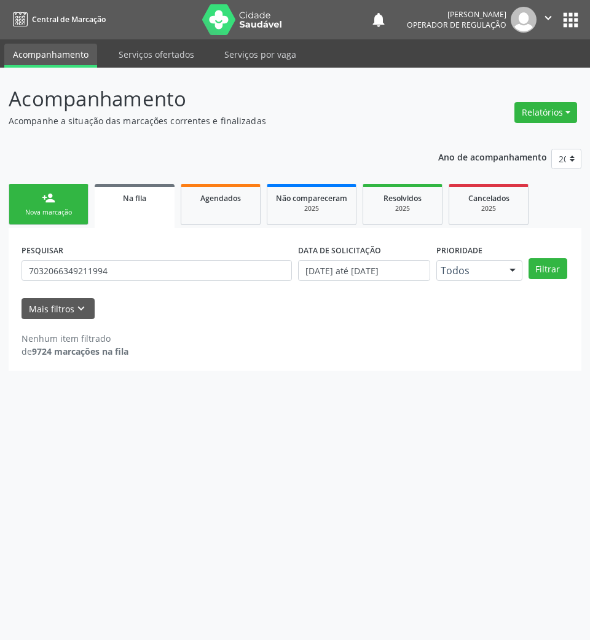
click at [156, 257] on div "PESQUISAR 7032066349211994" at bounding box center [156, 265] width 277 height 48
click at [156, 268] on input "7032066349211994" at bounding box center [157, 270] width 271 height 21
click at [529, 258] on button "Filtrar" at bounding box center [548, 268] width 39 height 21
click at [145, 272] on input "7032066349211994" at bounding box center [157, 270] width 271 height 21
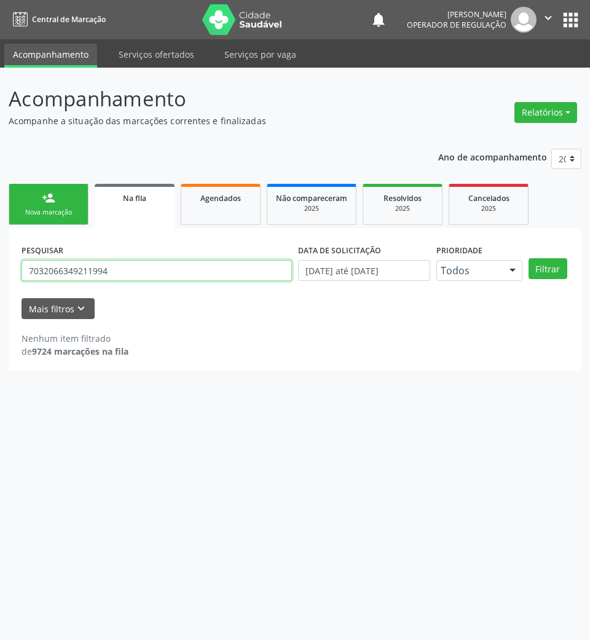
click at [145, 272] on input "7032066349211994" at bounding box center [157, 270] width 271 height 21
click at [36, 264] on input "7032066349211994" at bounding box center [157, 270] width 271 height 21
paste input "2066 3492"
type input "703 2066 3492 1994"
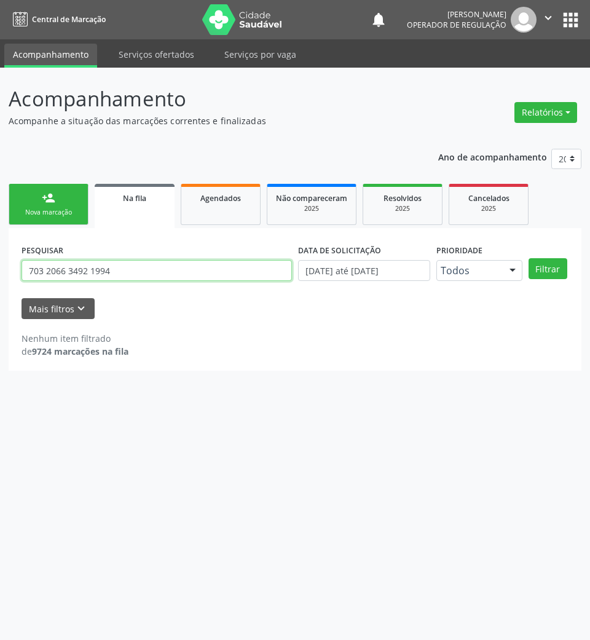
click at [529, 258] on button "Filtrar" at bounding box center [548, 268] width 39 height 21
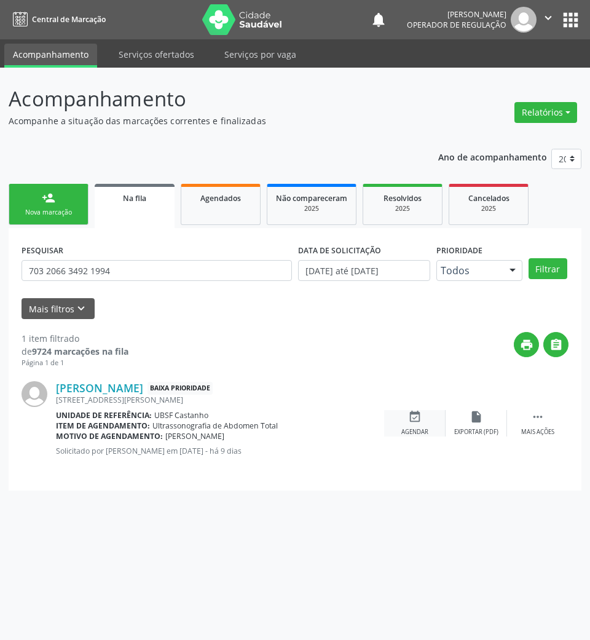
click at [416, 416] on icon "event_available" at bounding box center [415, 417] width 14 height 14
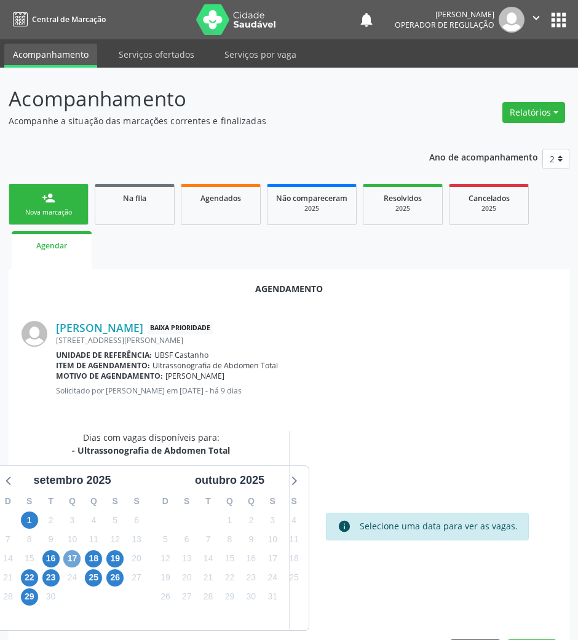
click at [70, 564] on span "17" at bounding box center [71, 558] width 17 height 17
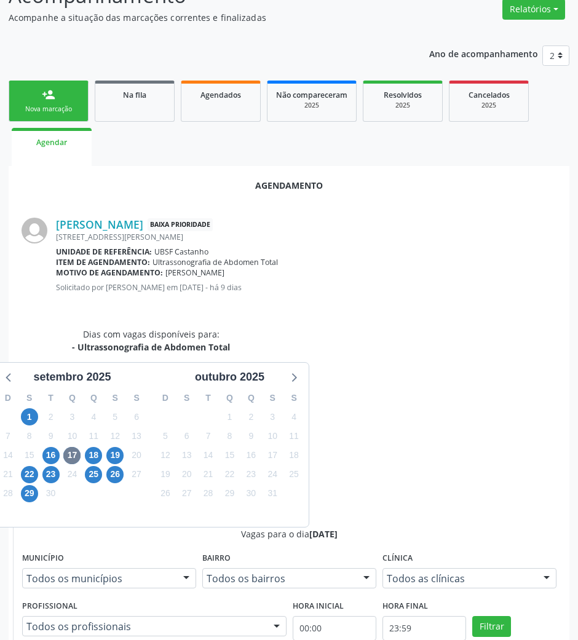
scroll to position [247, 0]
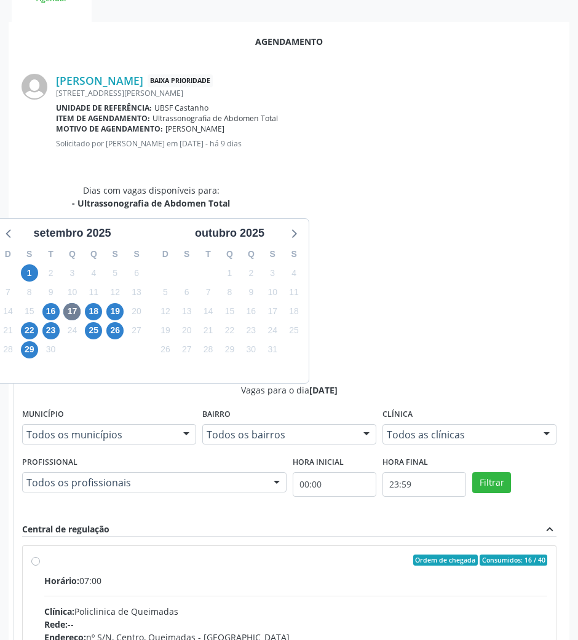
click at [300, 546] on div "Ordem de chegada Consumidos: 16 / 40 Horário: 07:00 Clínica: Policlinica de Que…" at bounding box center [289, 649] width 533 height 206
radio input "true"
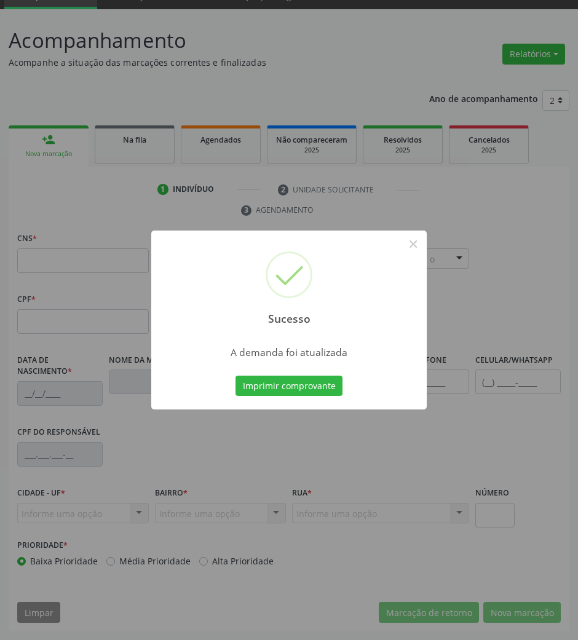
scroll to position [59, 0]
click at [280, 389] on button "Imprimir comprovante" at bounding box center [288, 386] width 107 height 21
